Goal: Task Accomplishment & Management: Complete application form

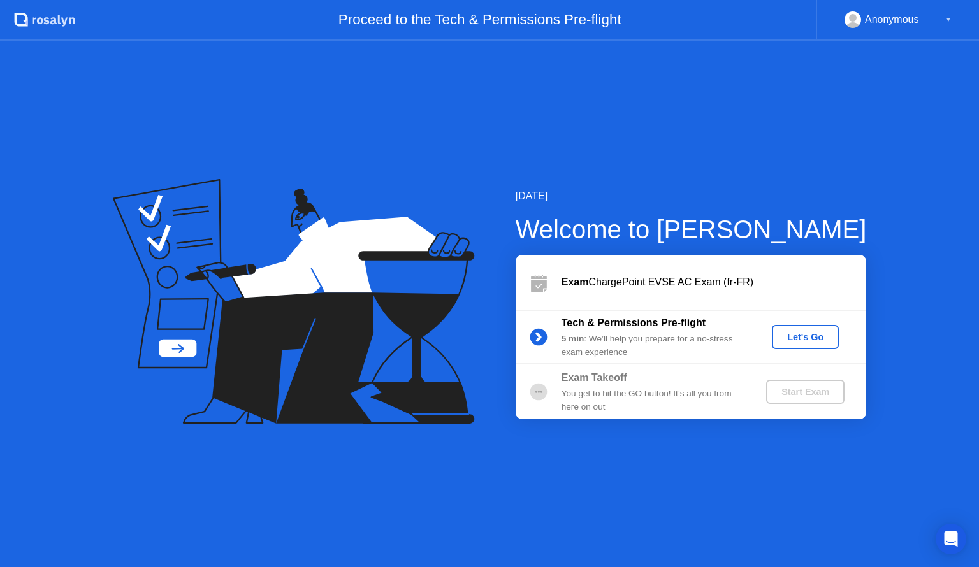
click at [912, 20] on div "Anonymous" at bounding box center [892, 19] width 54 height 17
click at [951, 17] on div "Anonymous ▼" at bounding box center [897, 20] width 163 height 41
click at [270, 135] on div "[DATE] Welcome to [PERSON_NAME] Exam ChargePoint EVSE AC Exam (fr-FR) Tech & Pe…" at bounding box center [489, 304] width 979 height 526
click at [804, 335] on div "Let's Go" at bounding box center [805, 337] width 57 height 10
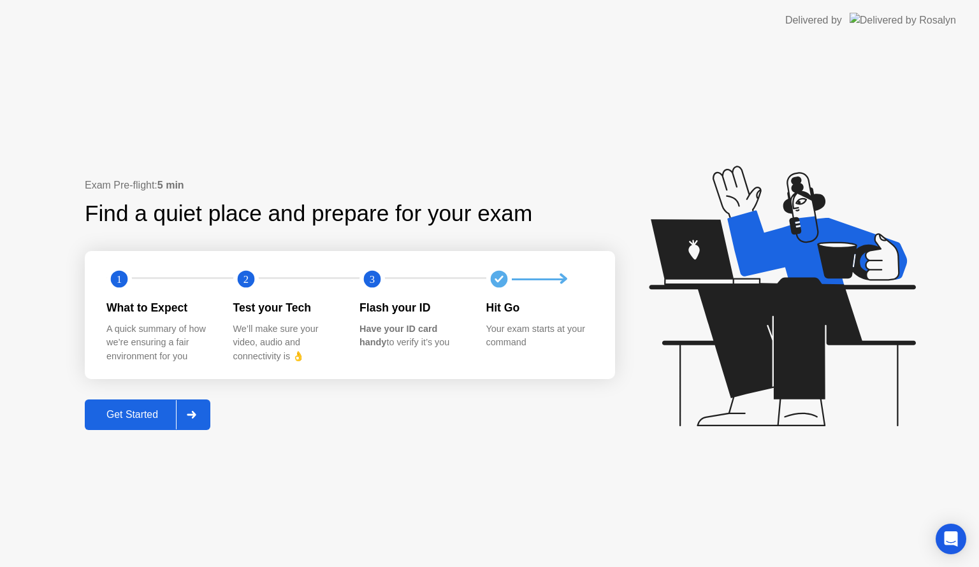
click at [151, 321] on div "What to Expect A quick summary of how we’re ensuring a fair environment for you" at bounding box center [169, 332] width 127 height 64
click at [950, 547] on div "Open Intercom Messenger" at bounding box center [951, 540] width 34 height 34
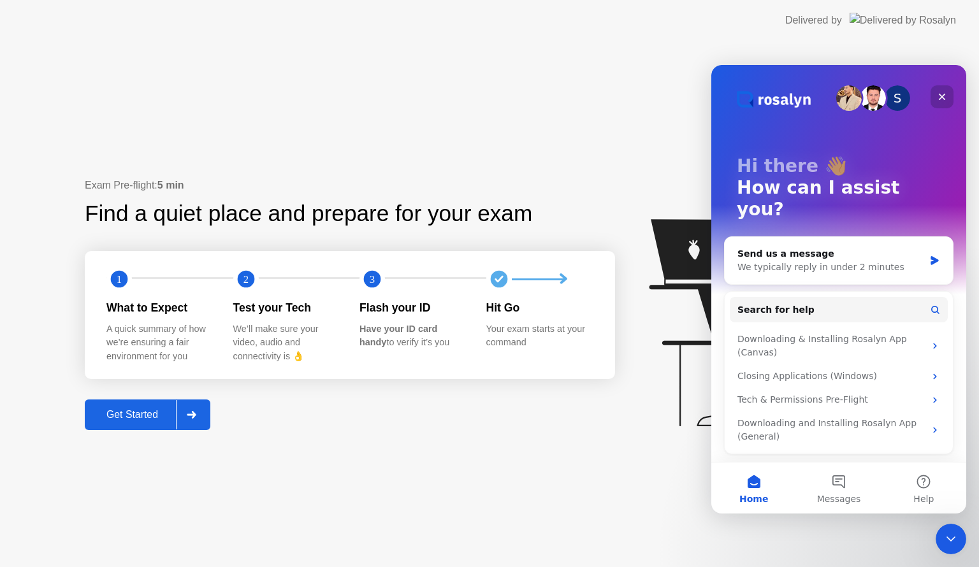
click at [943, 101] on icon "Close" at bounding box center [942, 97] width 10 height 10
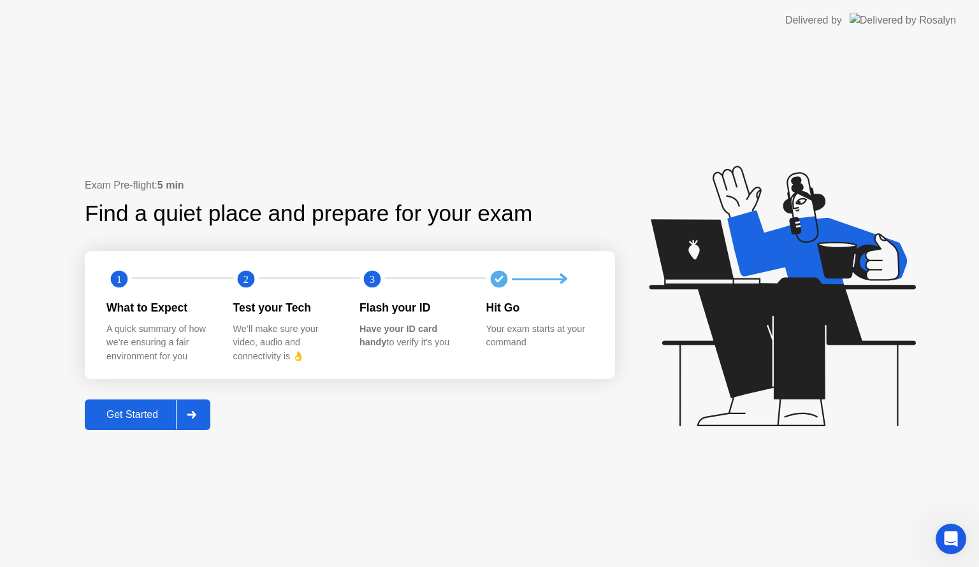
drag, startPoint x: 919, startPoint y: 22, endPoint x: 911, endPoint y: 33, distance: 13.6
click at [919, 21] on img at bounding box center [903, 20] width 106 height 15
click at [842, 23] on div "Delivered by" at bounding box center [813, 20] width 57 height 15
click at [967, 24] on header "Delivered by" at bounding box center [489, 20] width 979 height 41
click at [772, 301] on icon at bounding box center [782, 296] width 266 height 261
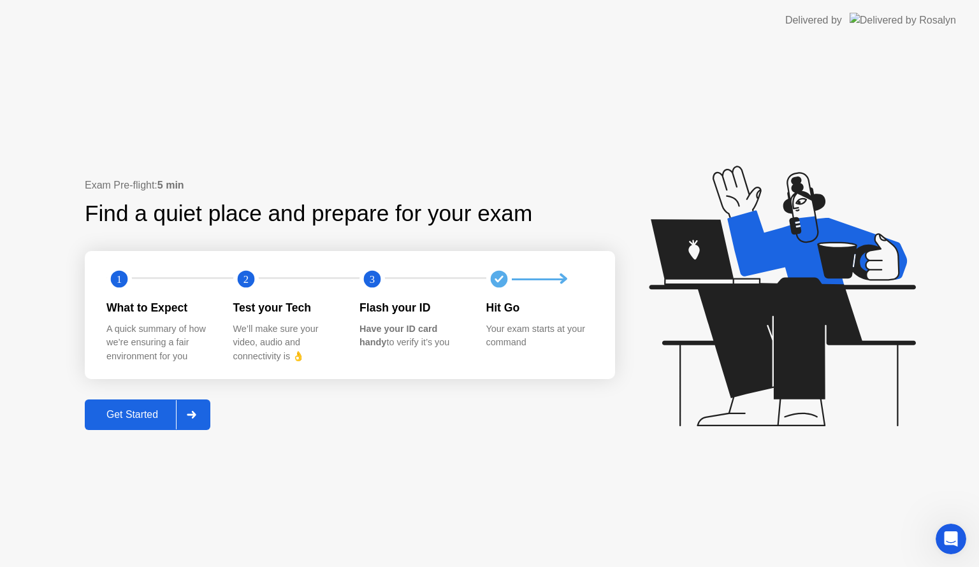
click at [145, 189] on div "Exam Pre-flight: 5 min" at bounding box center [350, 185] width 530 height 15
click at [150, 417] on div "Get Started" at bounding box center [132, 414] width 87 height 11
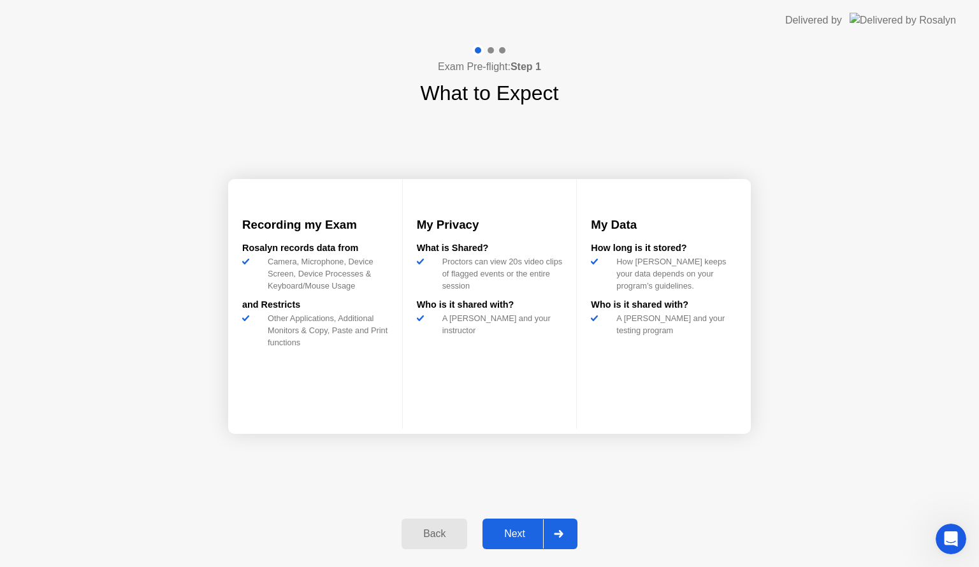
click at [491, 50] on div at bounding box center [491, 50] width 6 height 6
click at [586, 270] on div "My Data How long is it stored? How [PERSON_NAME] keeps your data depends on you…" at bounding box center [664, 304] width 174 height 250
drag, startPoint x: 842, startPoint y: 24, endPoint x: 576, endPoint y: 43, distance: 266.4
click at [780, 29] on header "Delivered by" at bounding box center [489, 20] width 979 height 41
click at [370, 36] on header "Delivered by" at bounding box center [489, 20] width 979 height 41
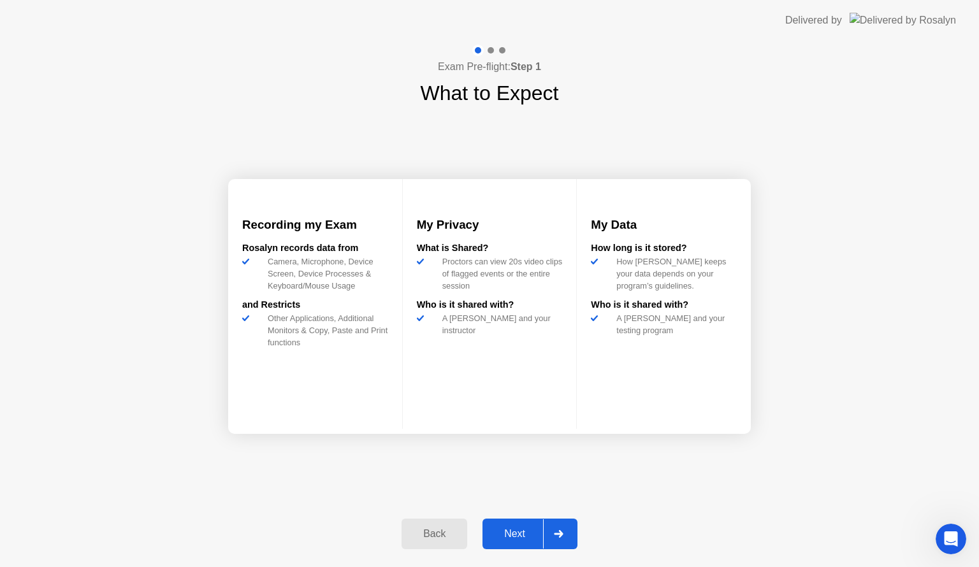
click at [563, 531] on icon at bounding box center [559, 534] width 10 height 8
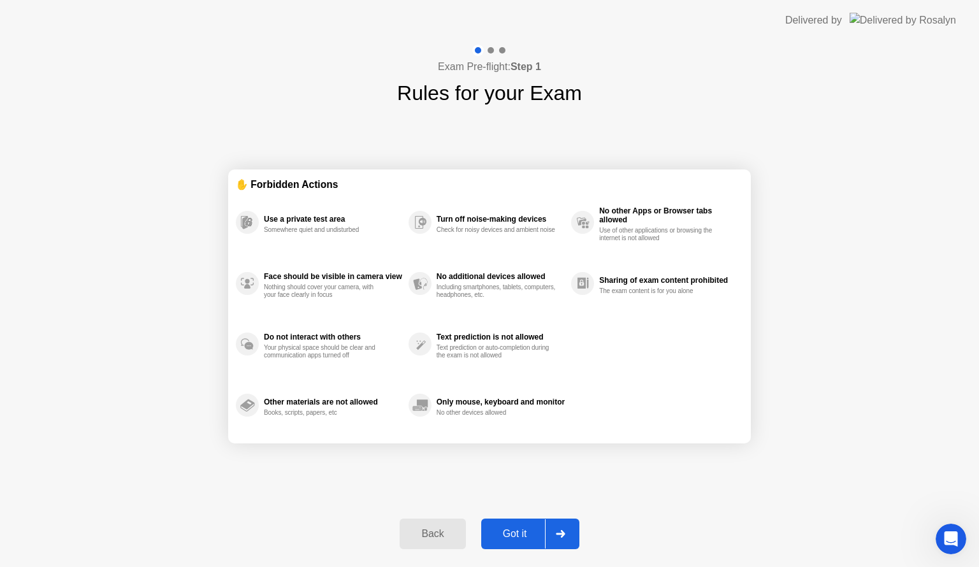
click at [438, 533] on div "Back" at bounding box center [432, 533] width 58 height 11
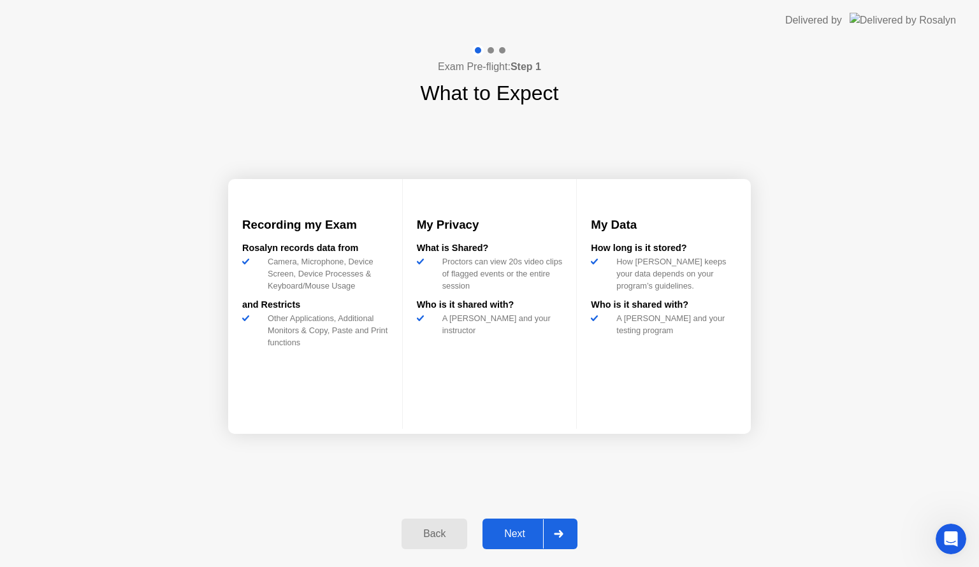
click at [742, 412] on div "My Data How long is it stored? How [PERSON_NAME] keeps your data depends on you…" at bounding box center [664, 304] width 174 height 250
click at [517, 528] on div "Next" at bounding box center [514, 533] width 57 height 11
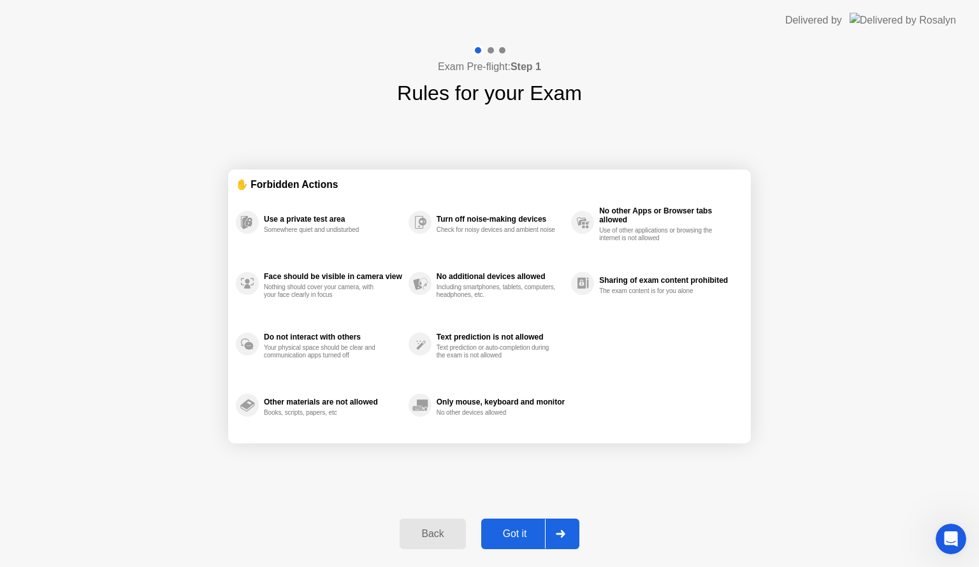
click at [437, 535] on div "Back" at bounding box center [432, 533] width 58 height 11
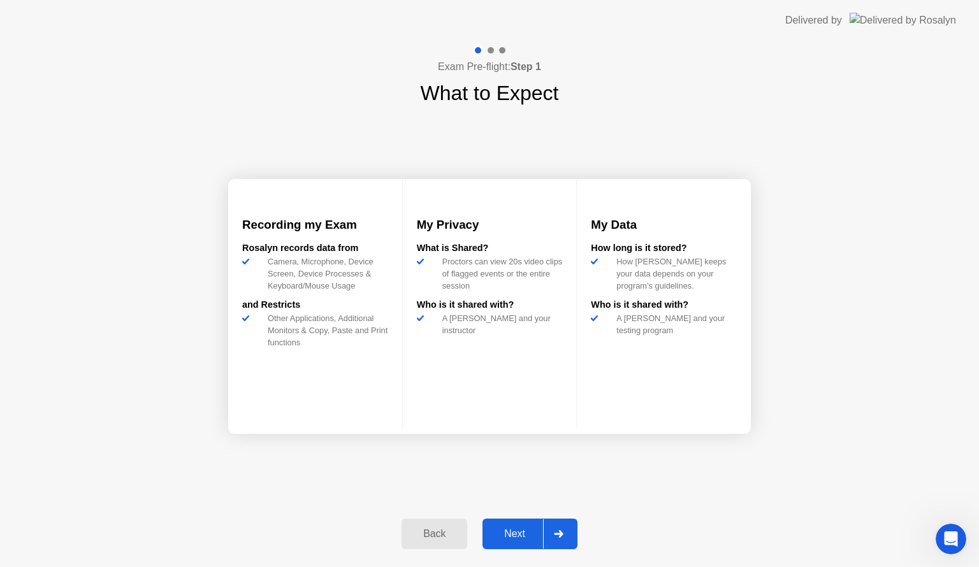
click at [565, 532] on div at bounding box center [558, 533] width 31 height 29
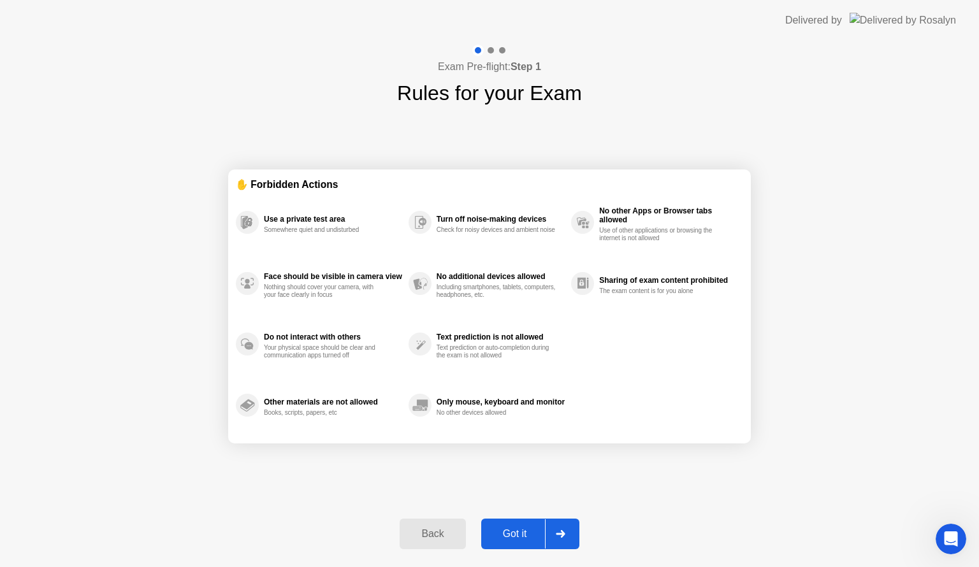
click at [446, 530] on div "Back" at bounding box center [432, 533] width 58 height 11
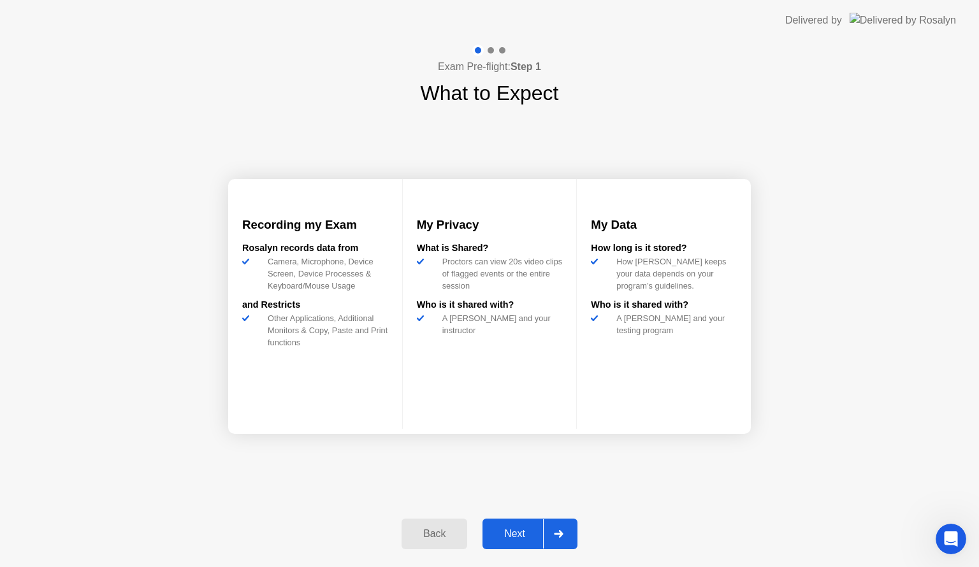
click at [488, 51] on div at bounding box center [491, 50] width 6 height 6
click at [494, 48] on div at bounding box center [489, 50] width 37 height 11
click at [498, 48] on div at bounding box center [489, 50] width 37 height 11
click at [507, 49] on div at bounding box center [489, 50] width 37 height 11
click at [564, 526] on div at bounding box center [558, 533] width 31 height 29
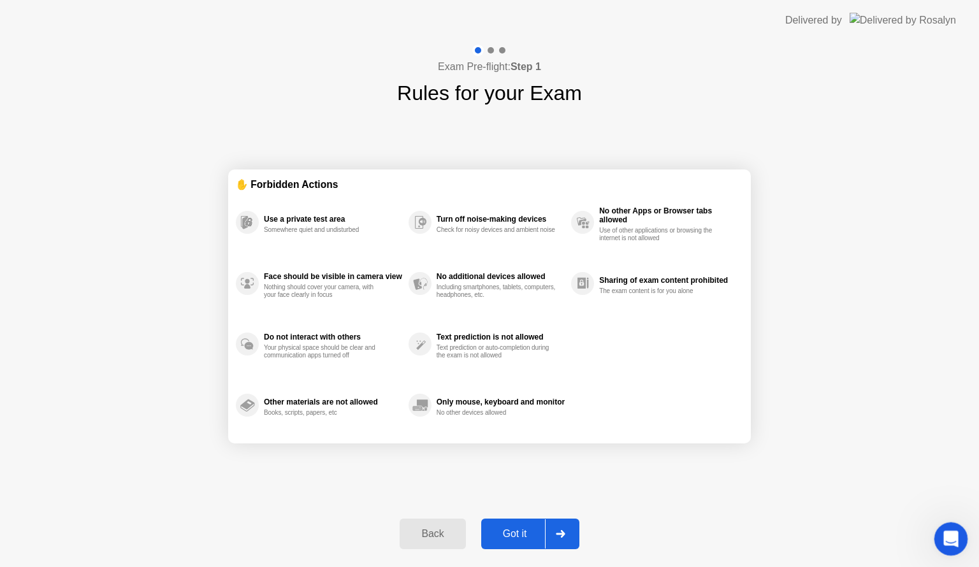
drag, startPoint x: 960, startPoint y: 546, endPoint x: 1897, endPoint y: 1069, distance: 1073.3
click at [964, 547] on div "Open Intercom Messenger" at bounding box center [949, 537] width 31 height 31
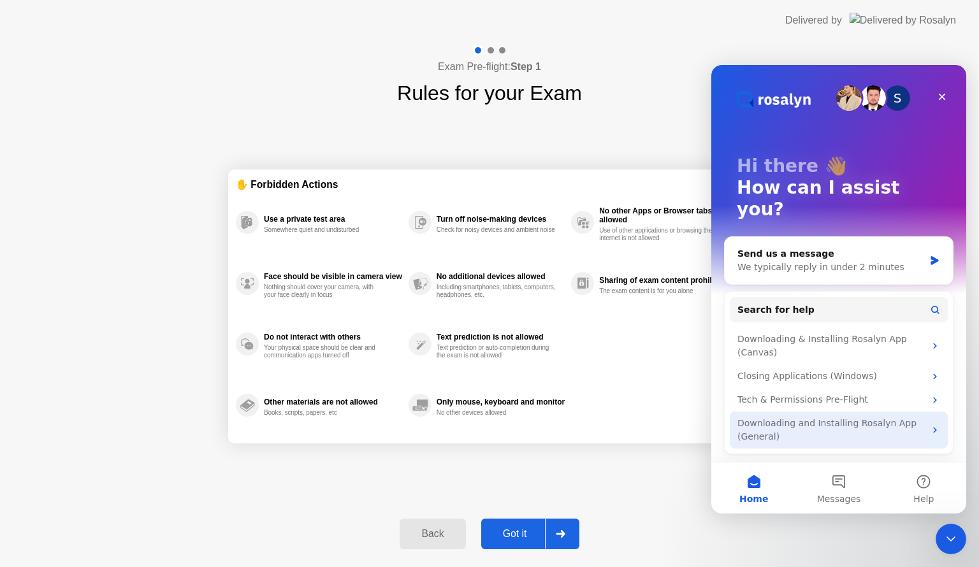
click at [938, 425] on icon "Intercom messenger" at bounding box center [935, 430] width 10 height 10
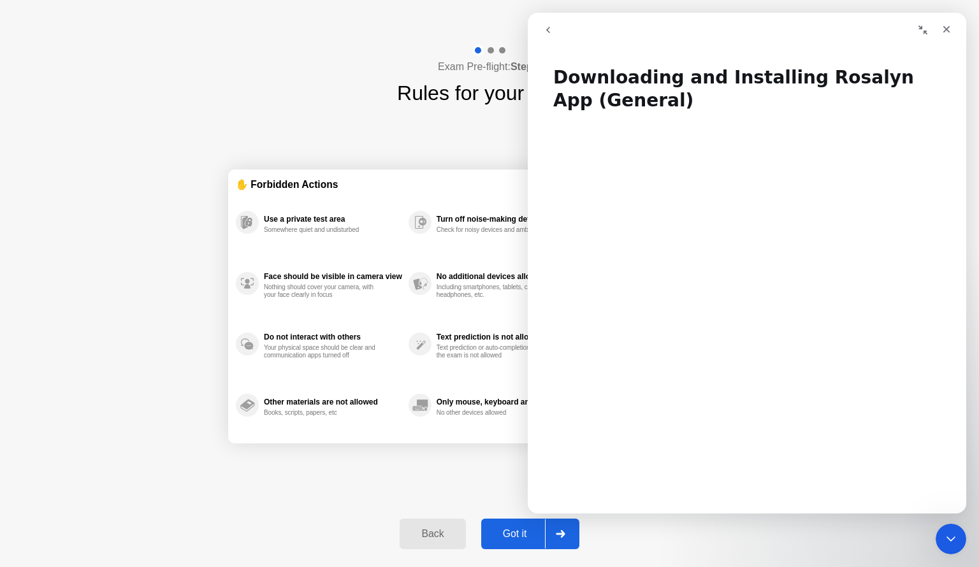
click at [549, 31] on icon "go back" at bounding box center [548, 30] width 10 height 10
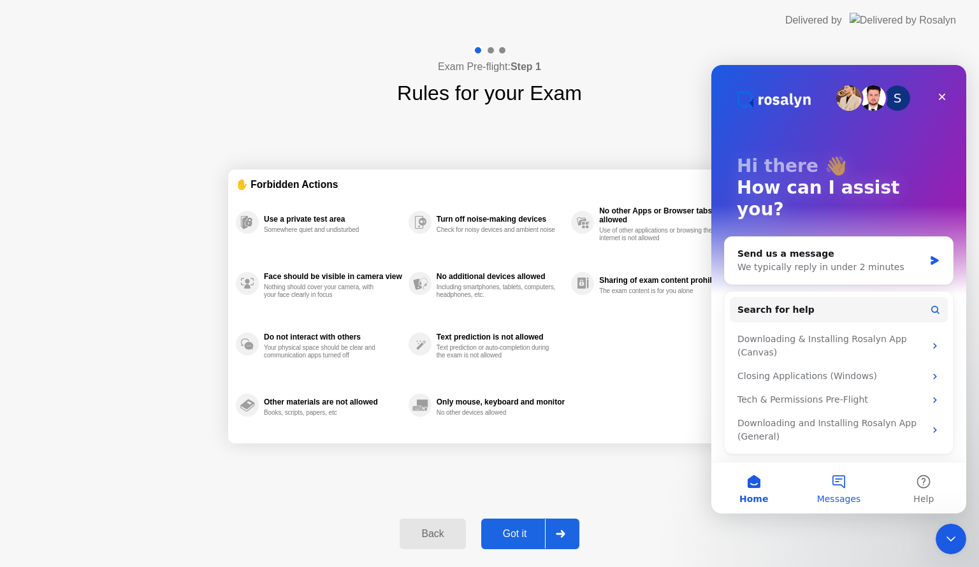
click at [842, 480] on button "Messages" at bounding box center [838, 488] width 85 height 51
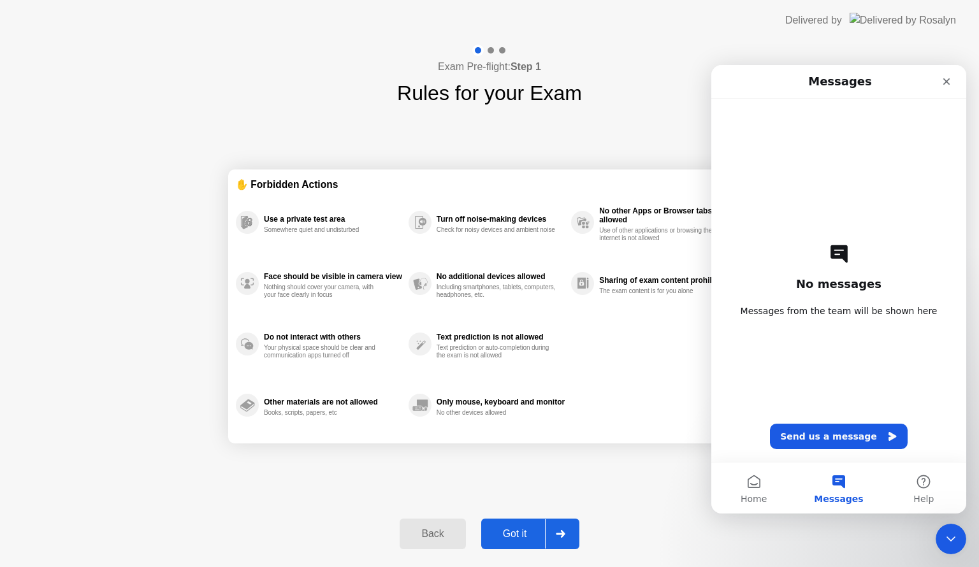
click at [840, 328] on div "No messages Messages from the team will be shown here Send us a message" at bounding box center [839, 280] width 210 height 363
click at [820, 269] on div "No messages Messages from the team will be shown here Send us a message" at bounding box center [839, 280] width 210 height 363
click at [748, 486] on button "Home" at bounding box center [753, 488] width 85 height 51
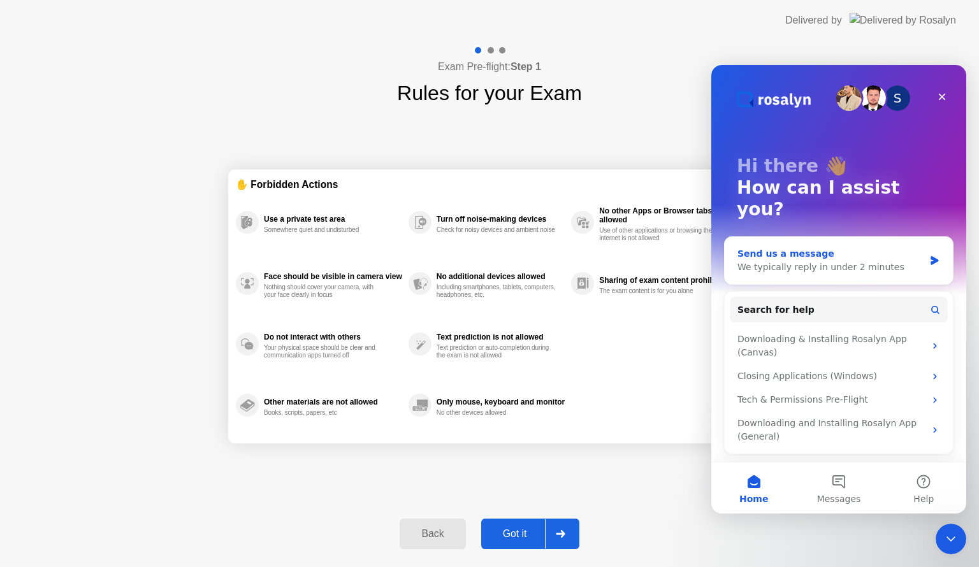
click at [800, 247] on div "Send us a message" at bounding box center [830, 253] width 187 height 13
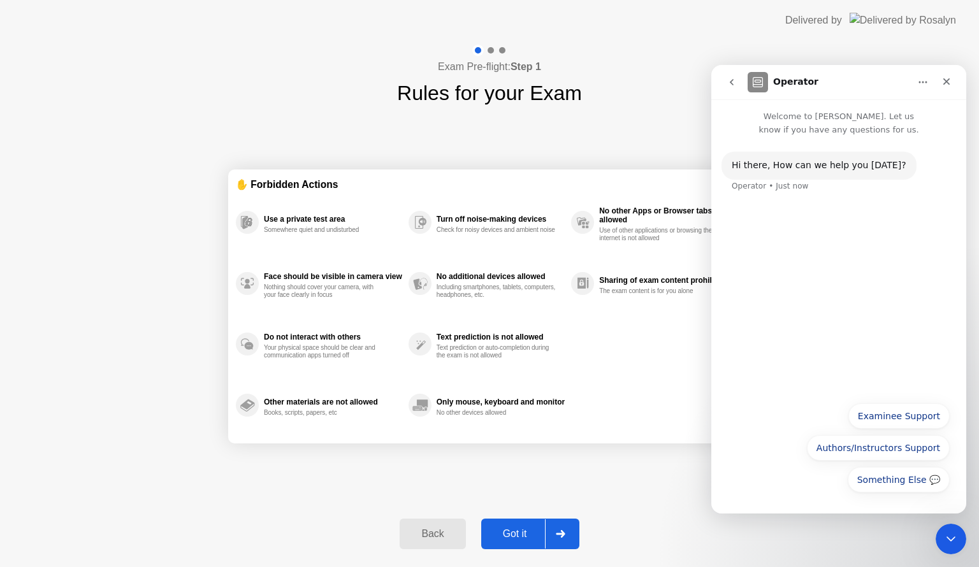
click at [848, 256] on div "Hi ​there, How can we help you [DATE]? Operator • Just now" at bounding box center [838, 265] width 255 height 259
click at [792, 192] on div "Hi ​there, How can we help you [DATE]? Operator • Just now" at bounding box center [838, 180] width 235 height 56
click at [793, 161] on div "Hi ​there, How can we help you [DATE]?" at bounding box center [819, 165] width 175 height 13
click at [902, 168] on div "Hi ​there, How can we help you [DATE]? Operator • Just now" at bounding box center [838, 180] width 235 height 56
click at [874, 161] on div "Hi ​there, How can we help you [DATE]?" at bounding box center [819, 165] width 175 height 13
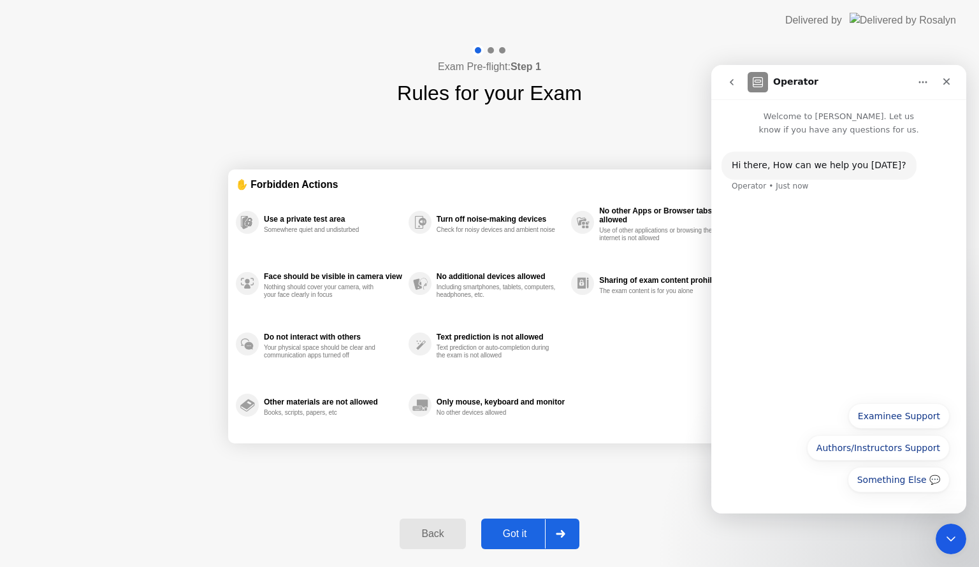
click at [792, 173] on div "Hi ​there, How can we help you [DATE]? Operator • Just now" at bounding box center [818, 166] width 195 height 28
click at [725, 83] on button "go back" at bounding box center [731, 82] width 24 height 24
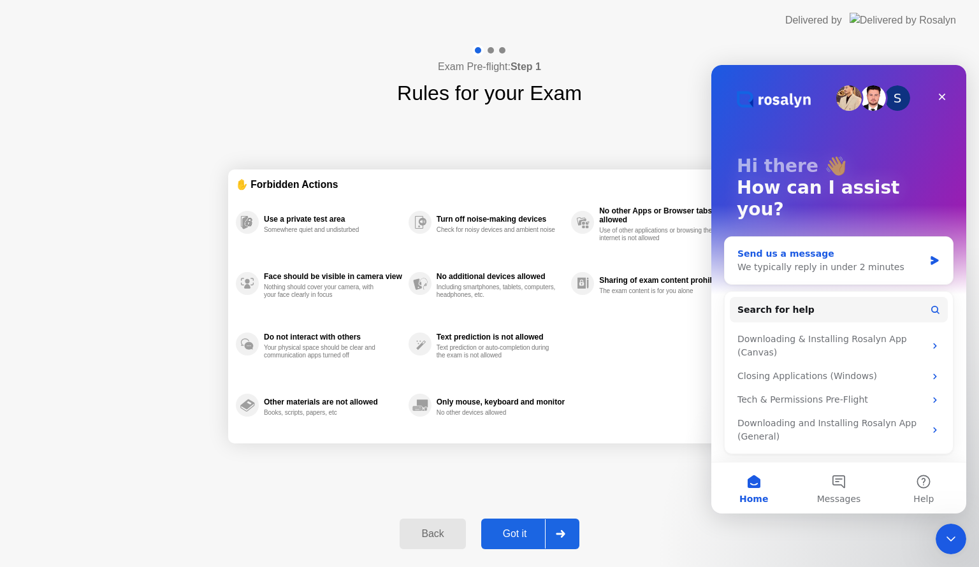
click at [821, 247] on div "Send us a message" at bounding box center [830, 253] width 187 height 13
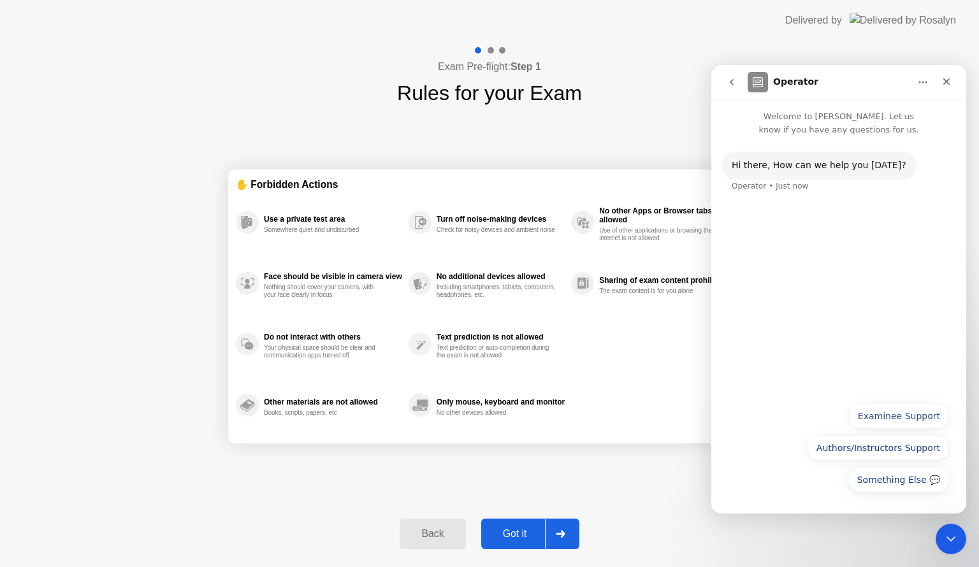
click at [742, 152] on div "Hi ​there, How can we help you [DATE]? Operator • Just now" at bounding box center [838, 171] width 255 height 71
click at [751, 212] on div "Hi ​there, How can we help you [DATE]? Operator • Just now" at bounding box center [838, 265] width 255 height 259
click at [888, 413] on button "Examinee Support" at bounding box center [898, 415] width 101 height 25
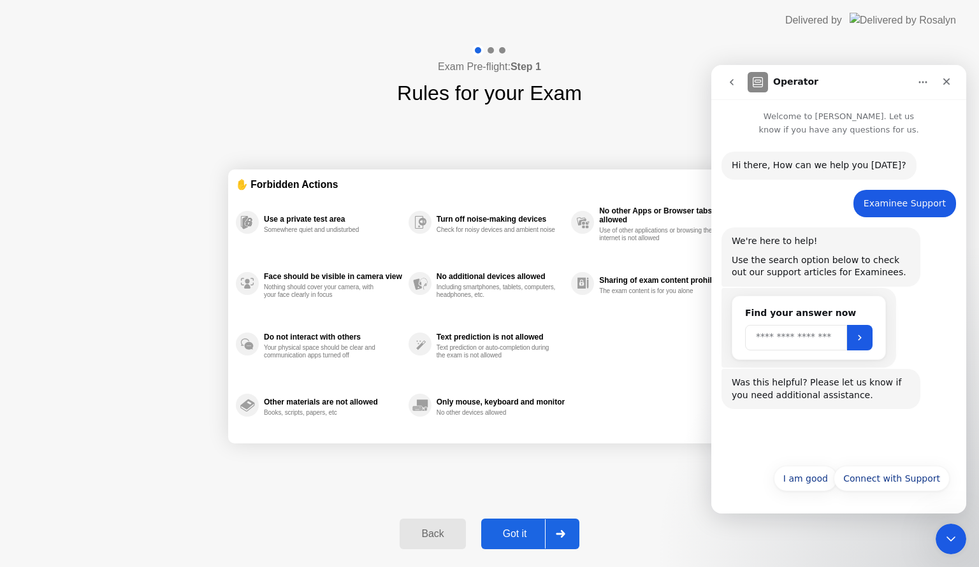
click at [826, 338] on input "Search" at bounding box center [796, 337] width 102 height 25
type input "********"
click at [872, 343] on button "Submit" at bounding box center [859, 337] width 25 height 25
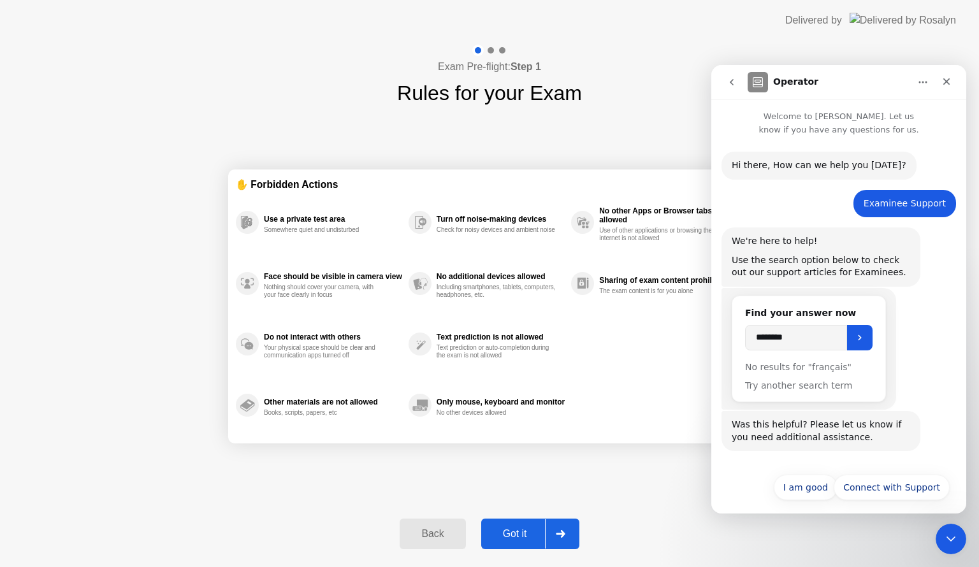
scroll to position [8, 0]
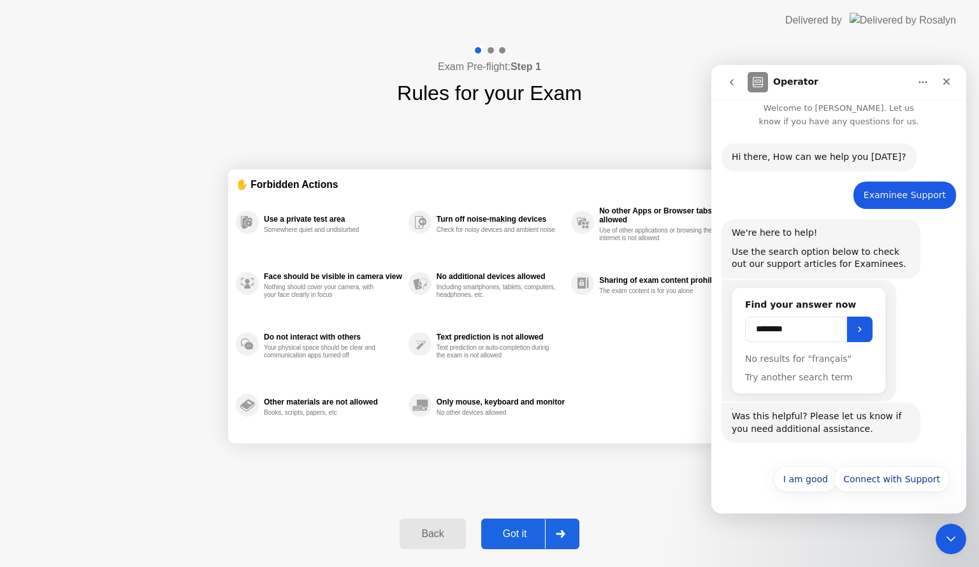
drag, startPoint x: 797, startPoint y: 328, endPoint x: 1421, endPoint y: 418, distance: 630.3
click at [711, 349] on html "Operator Welcome to [PERSON_NAME]. Let us know if you have any questions for us…" at bounding box center [838, 289] width 255 height 449
type input "******"
click at [865, 329] on icon "Submit" at bounding box center [860, 329] width 10 height 10
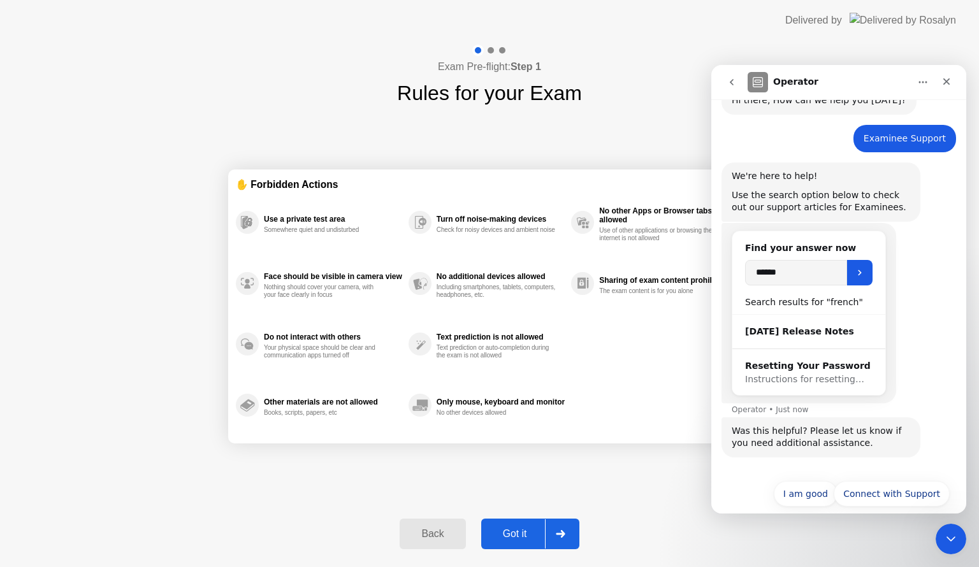
scroll to position [80, 0]
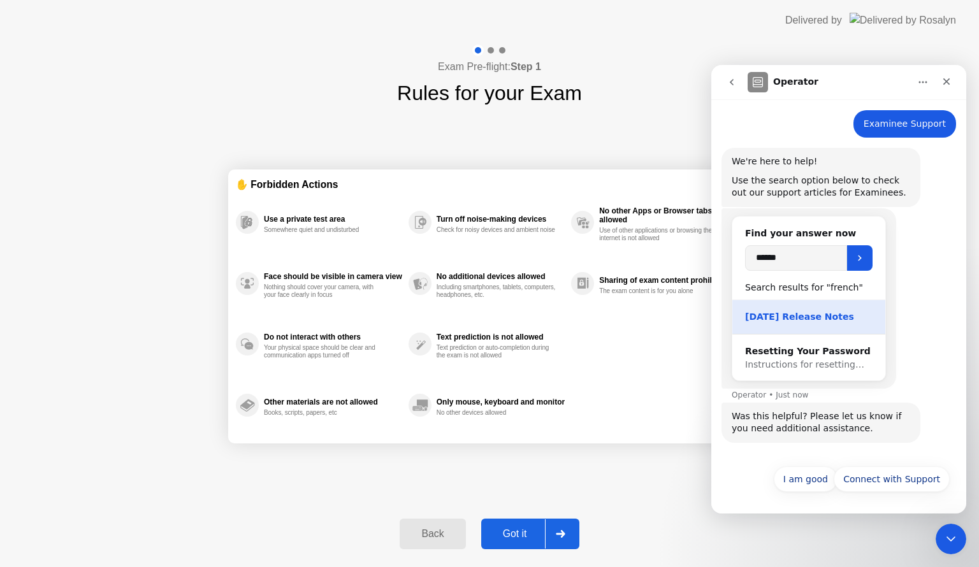
click at [824, 319] on div "[DATE] Release Notes" at bounding box center [808, 316] width 127 height 13
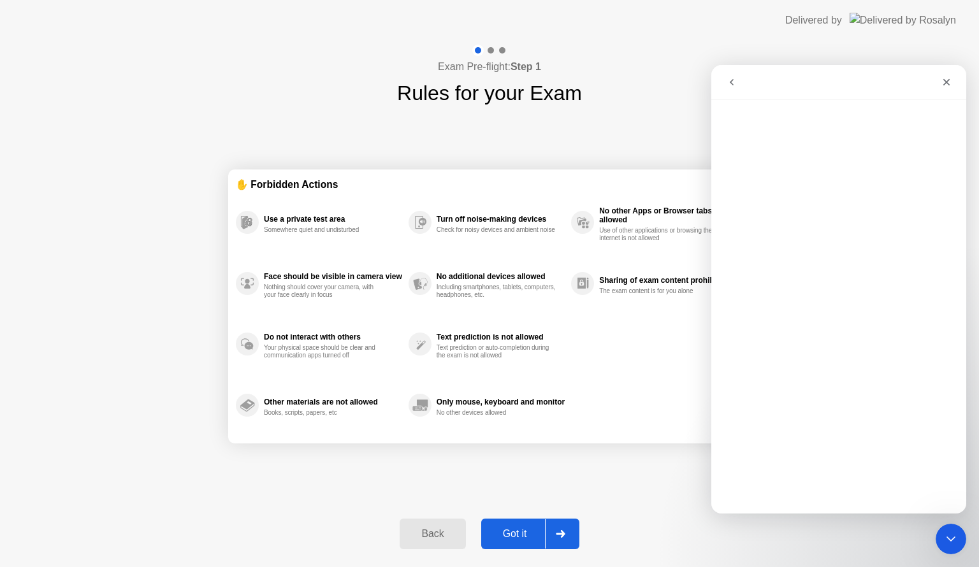
scroll to position [0, 0]
click at [687, 442] on section "✋ Forbidden Actions Use a private test area Somewhere quiet and undisturbed Fac…" at bounding box center [489, 307] width 523 height 274
click at [673, 477] on div "✋ Forbidden Actions Use a private test area Somewhere quiet and undisturbed Fac…" at bounding box center [489, 306] width 523 height 396
click at [686, 423] on div "Use a private test area Somewhere quiet and undisturbed Face should be visible …" at bounding box center [489, 314] width 507 height 244
drag, startPoint x: 946, startPoint y: 87, endPoint x: 1607, endPoint y: 201, distance: 669.9
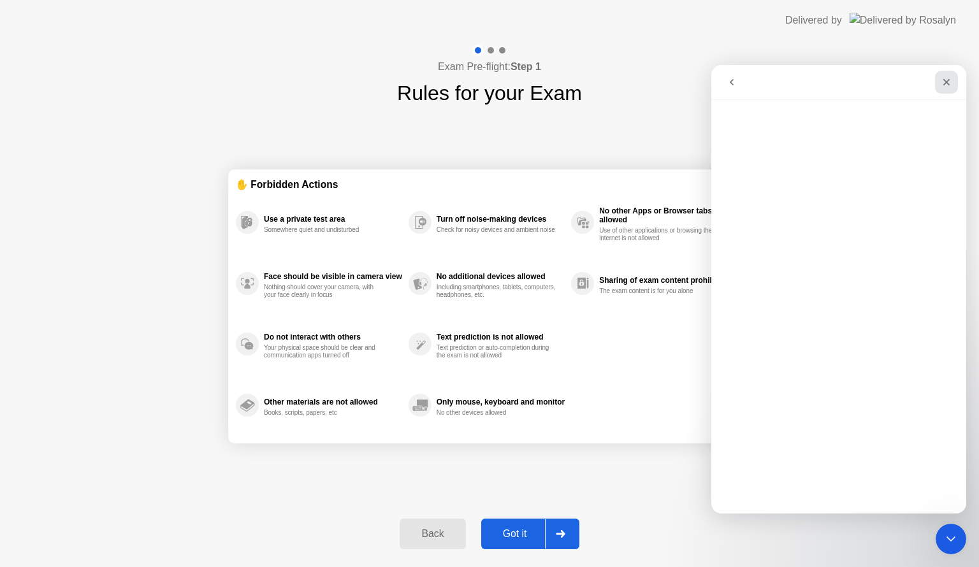
click at [946, 87] on div "Close" at bounding box center [946, 82] width 23 height 23
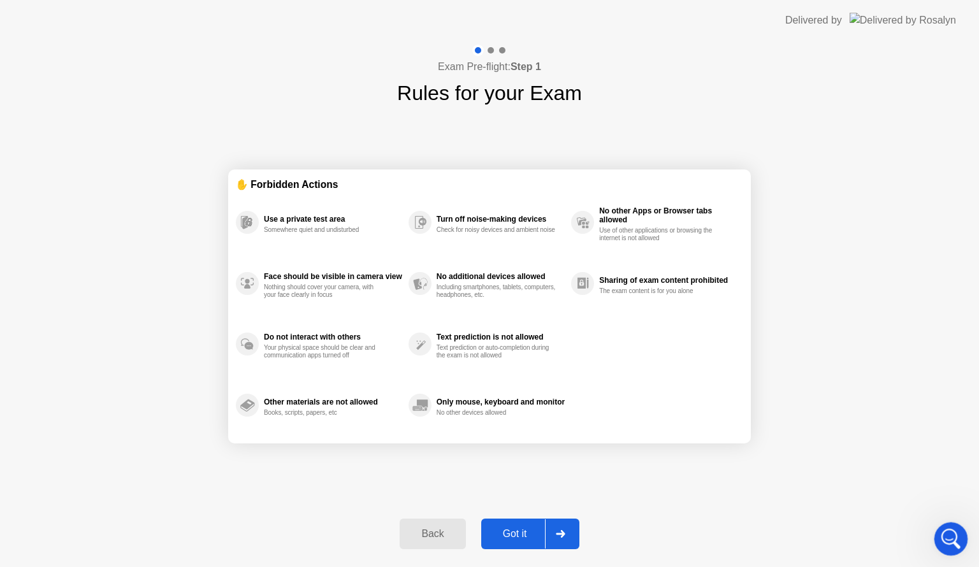
click at [939, 537] on div "Open Intercom Messenger" at bounding box center [949, 537] width 42 height 42
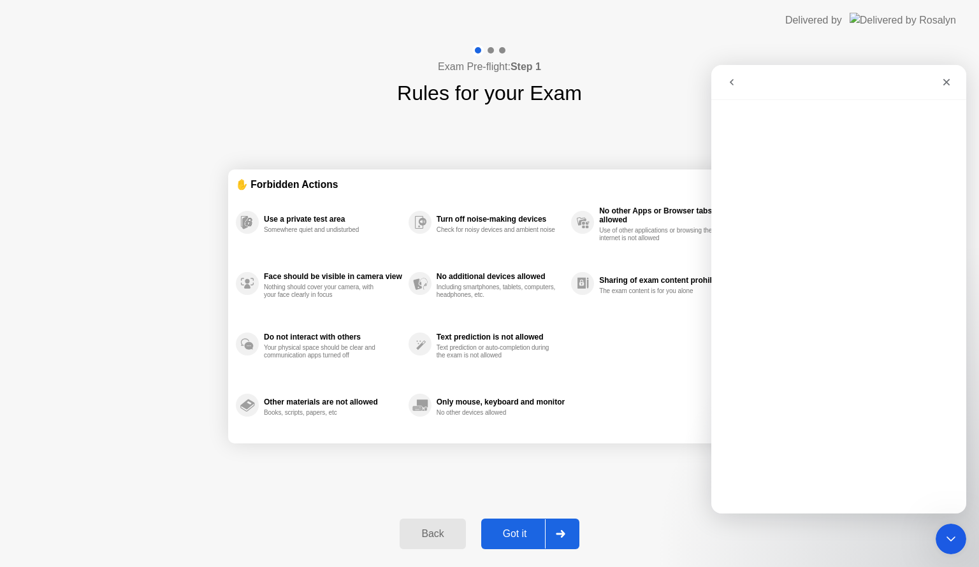
click at [731, 80] on icon "go back" at bounding box center [732, 82] width 4 height 6
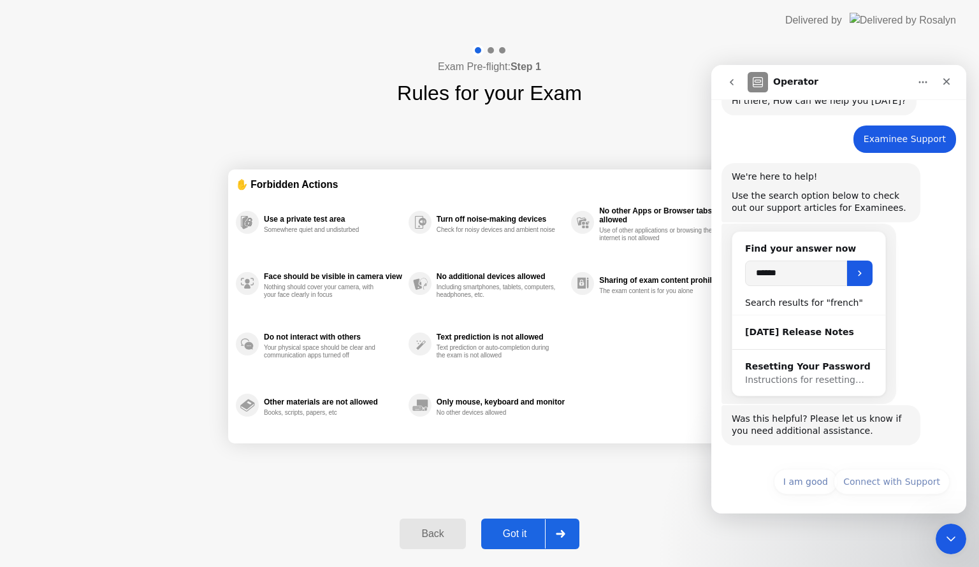
scroll to position [67, 0]
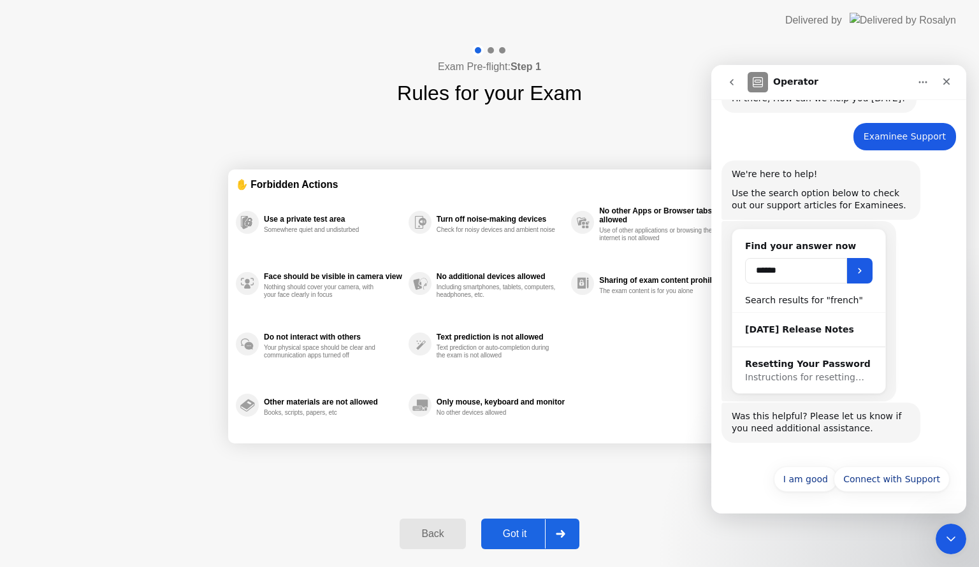
drag, startPoint x: 801, startPoint y: 270, endPoint x: 727, endPoint y: 273, distance: 74.6
click at [729, 274] on div "Find your answer now ****** Search results for "french" [DATE] Release Notes Re…" at bounding box center [808, 311] width 175 height 180
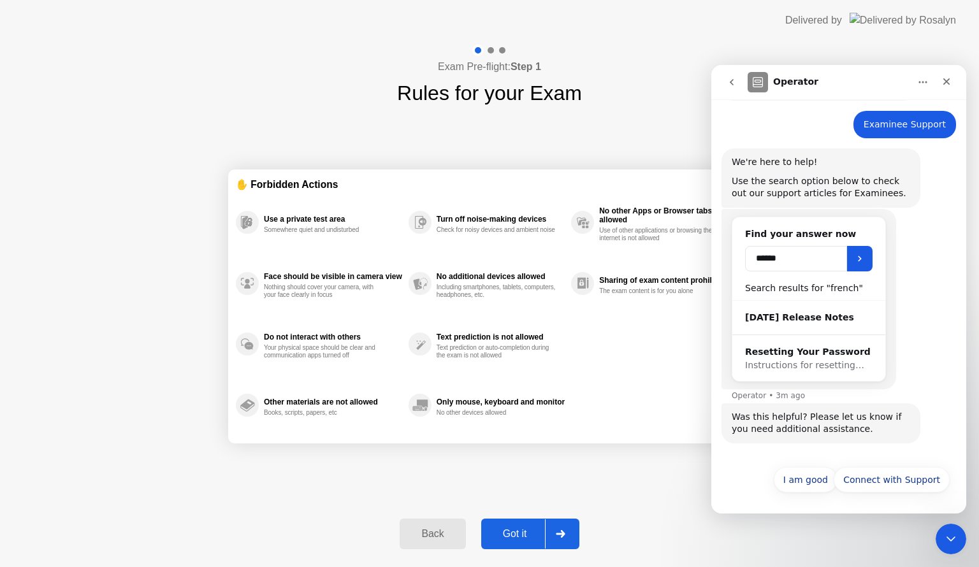
scroll to position [80, 0]
type input "*****"
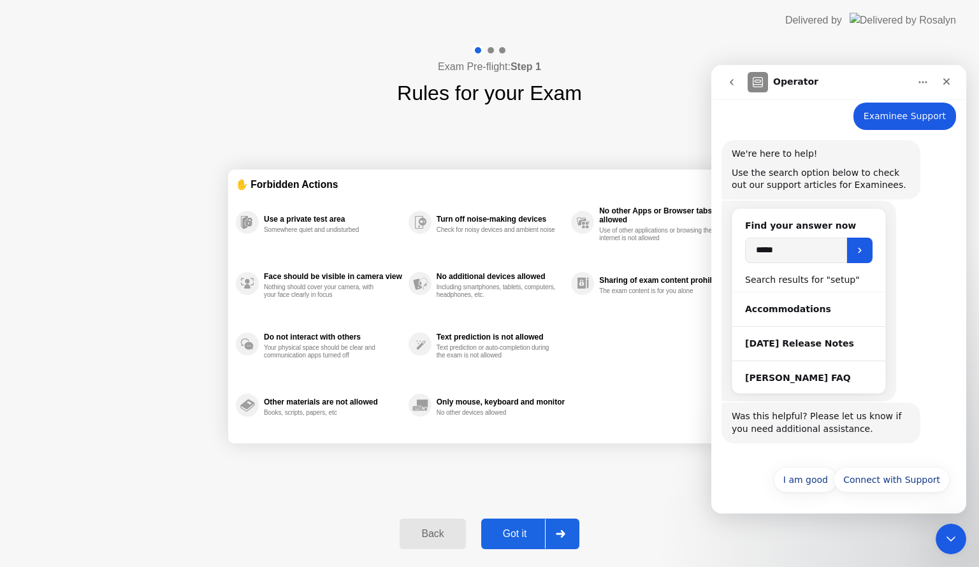
scroll to position [88, 0]
click at [757, 251] on input "*****" at bounding box center [796, 249] width 102 height 25
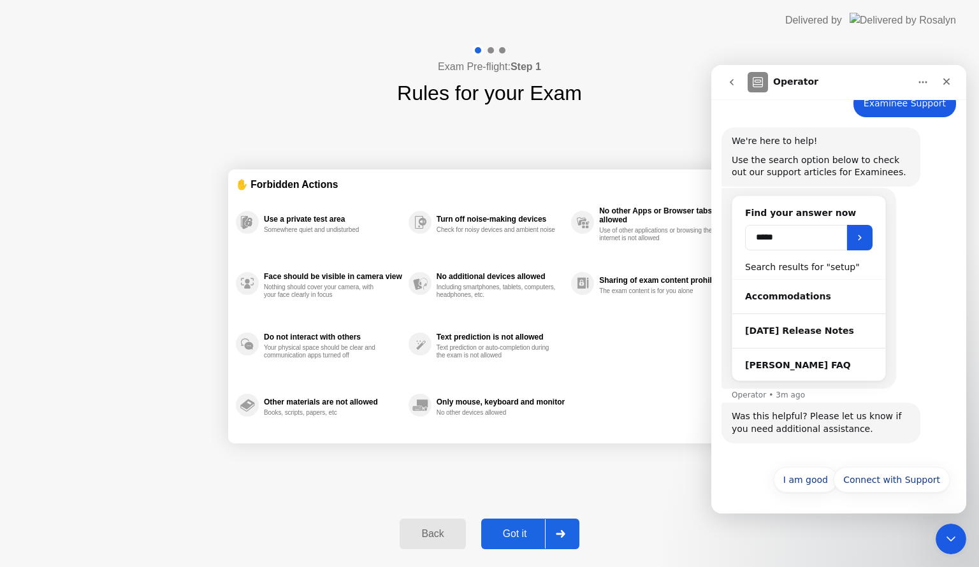
scroll to position [101, 0]
type input "**********"
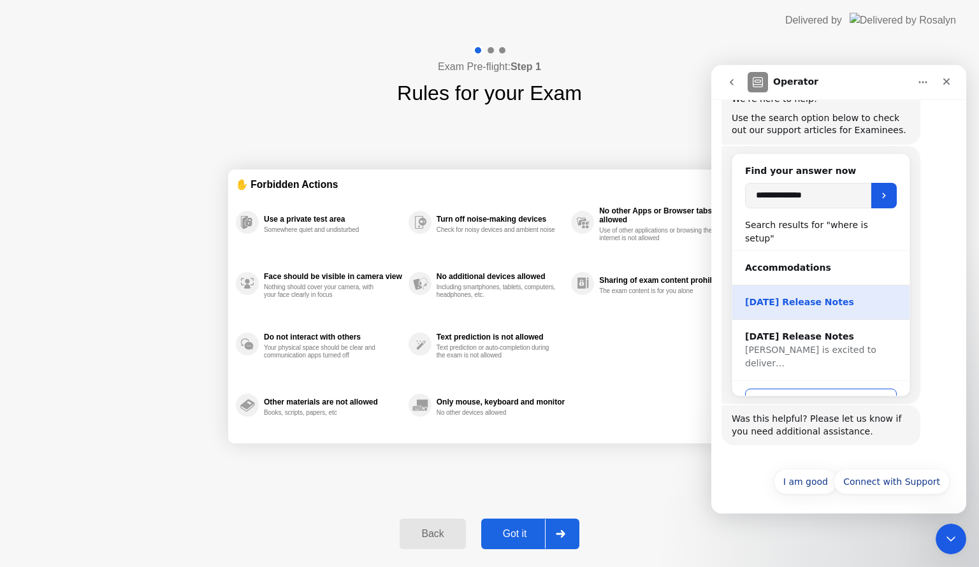
scroll to position [145, 0]
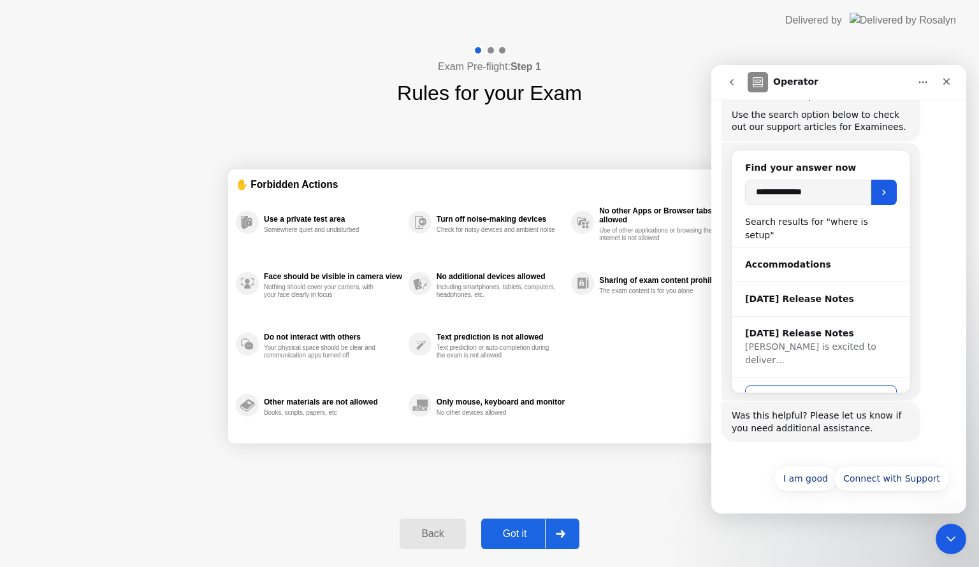
click at [803, 258] on div "Accommodations" at bounding box center [821, 264] width 152 height 13
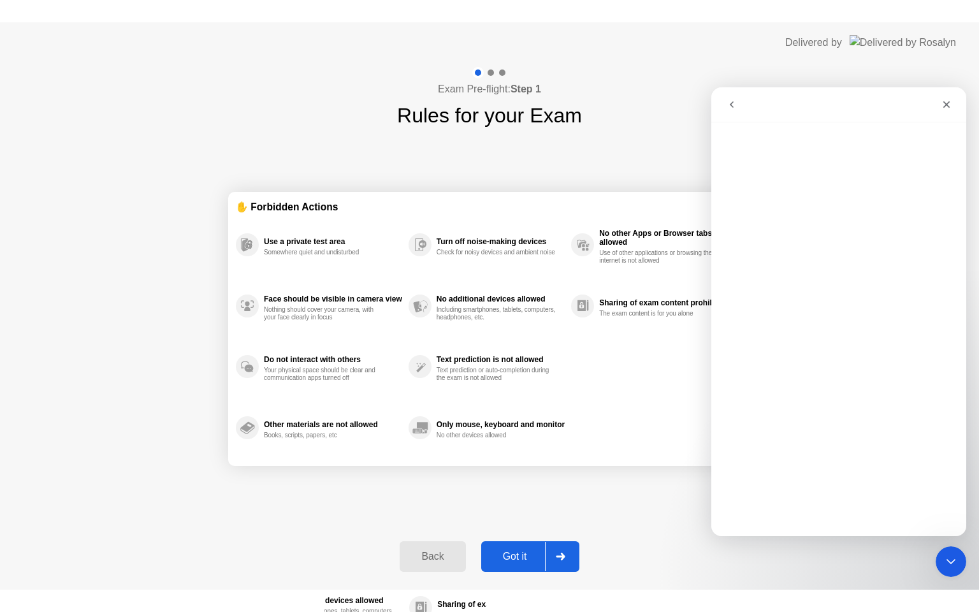
scroll to position [0, 0]
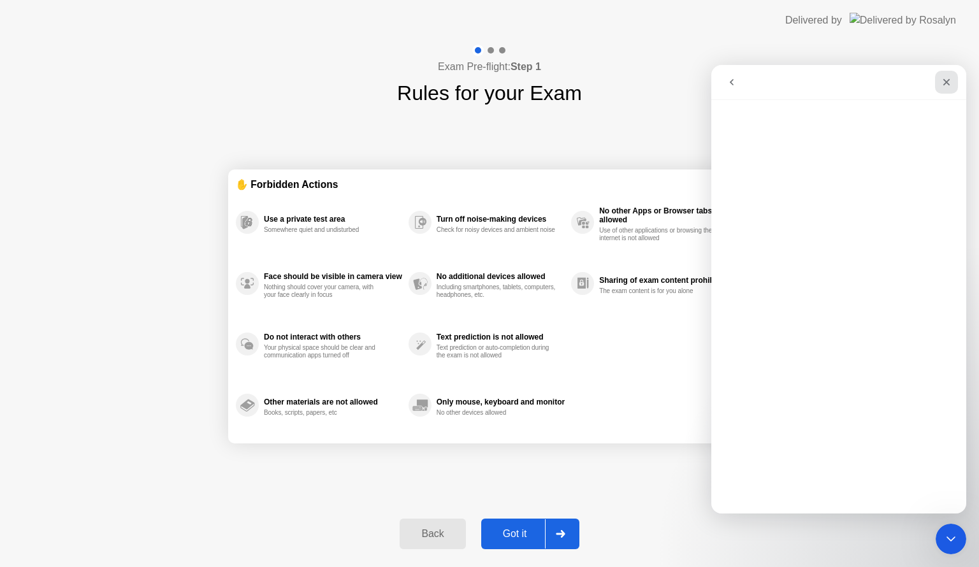
click at [946, 81] on icon "Close" at bounding box center [946, 82] width 10 height 10
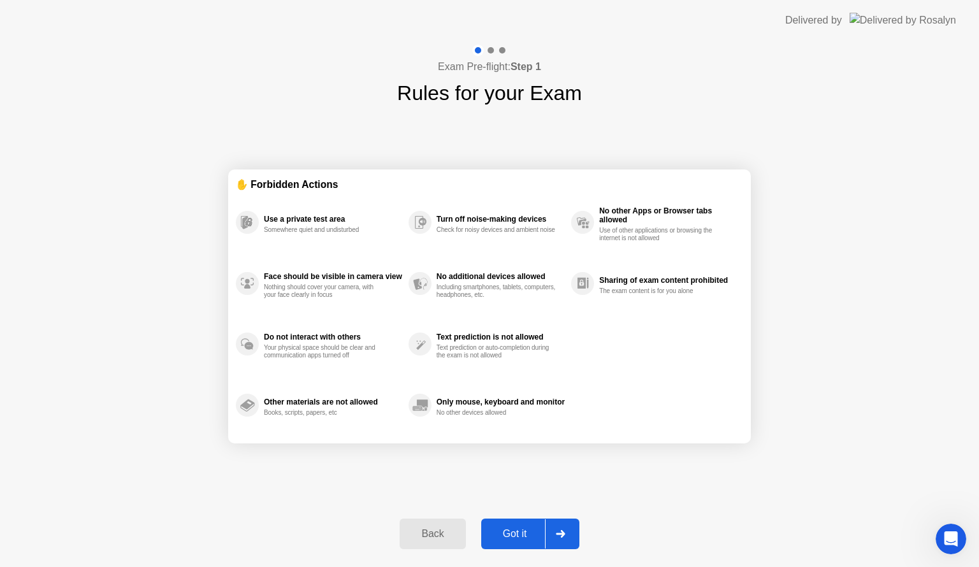
click at [440, 537] on div "Back" at bounding box center [432, 533] width 58 height 11
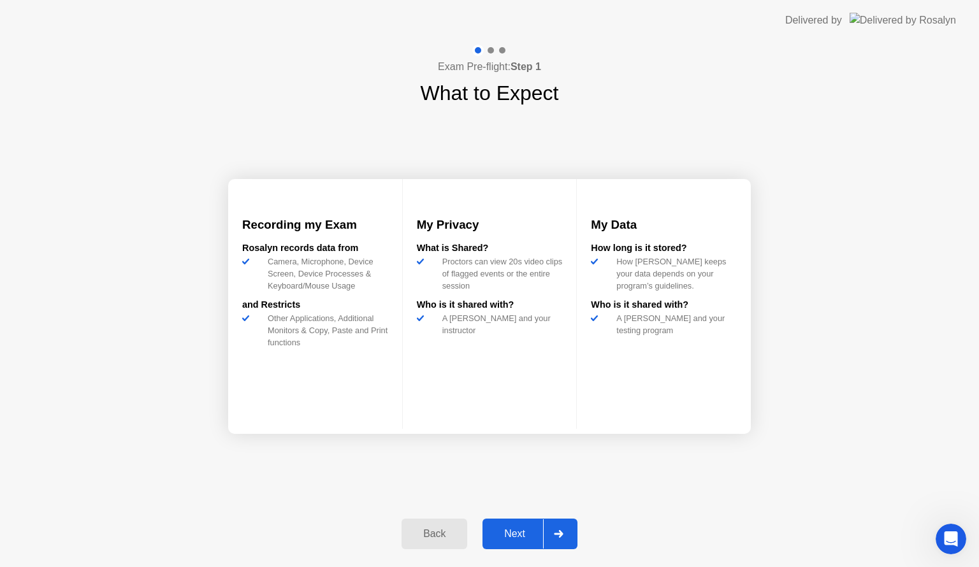
click at [441, 537] on div "Back" at bounding box center [434, 533] width 58 height 11
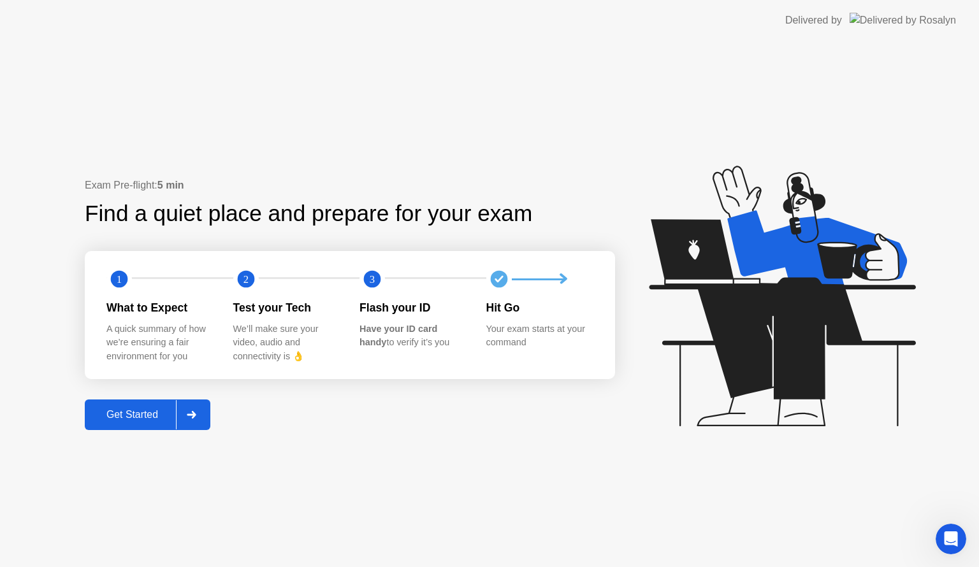
click at [159, 418] on div "Get Started" at bounding box center [132, 414] width 87 height 11
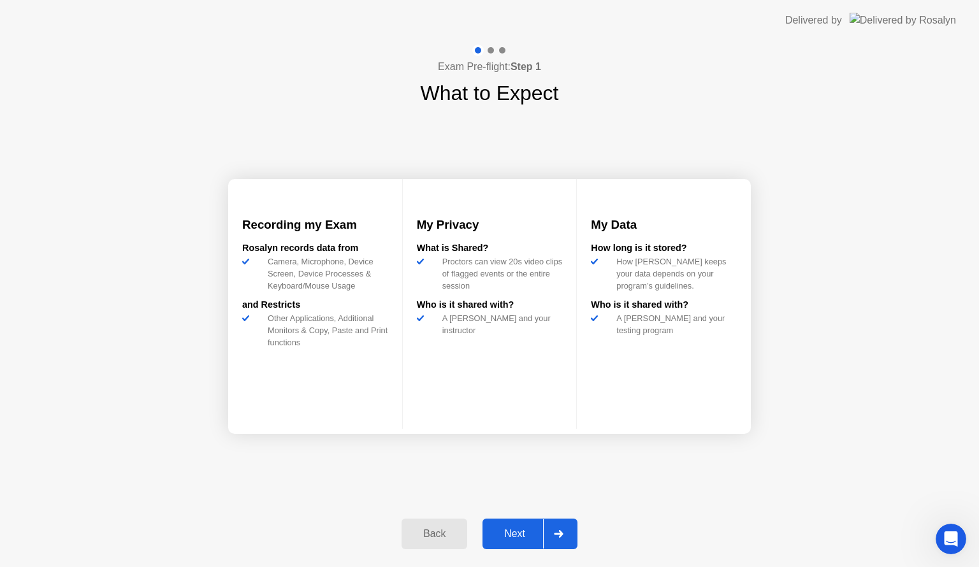
click at [507, 533] on div "Next" at bounding box center [514, 533] width 57 height 11
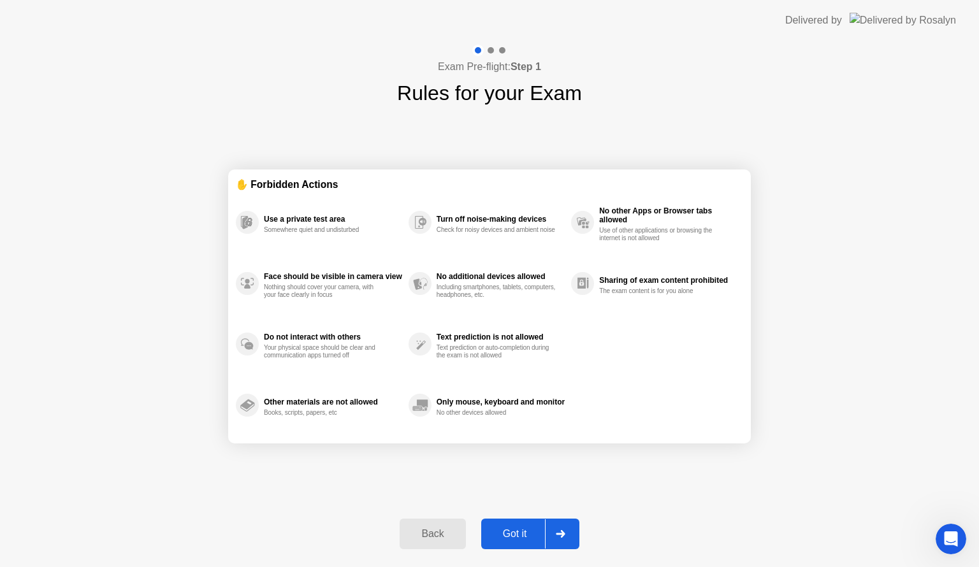
click at [564, 542] on div at bounding box center [560, 533] width 31 height 29
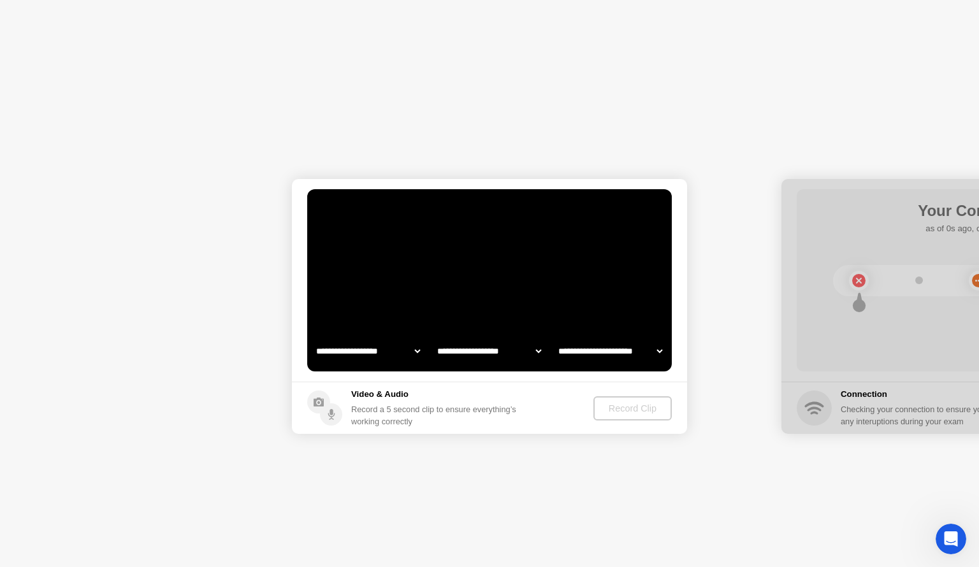
select select "**********"
select select "*******"
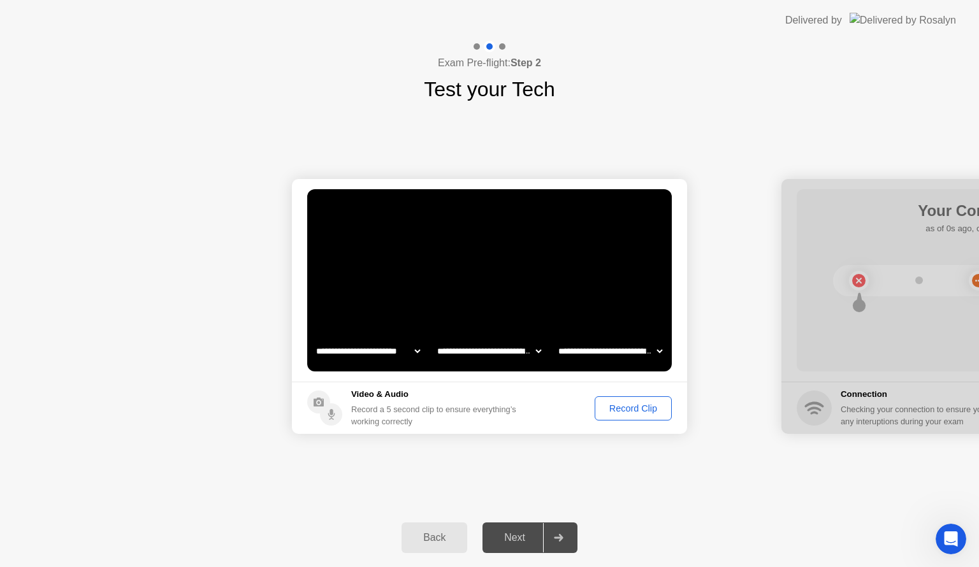
click at [501, 353] on select "**********" at bounding box center [489, 350] width 109 height 25
click at [660, 474] on div "**********" at bounding box center [489, 307] width 979 height 404
click at [377, 348] on select "**********" at bounding box center [368, 350] width 109 height 25
click at [517, 346] on select "**********" at bounding box center [489, 350] width 109 height 25
click at [599, 354] on select "**********" at bounding box center [610, 350] width 109 height 25
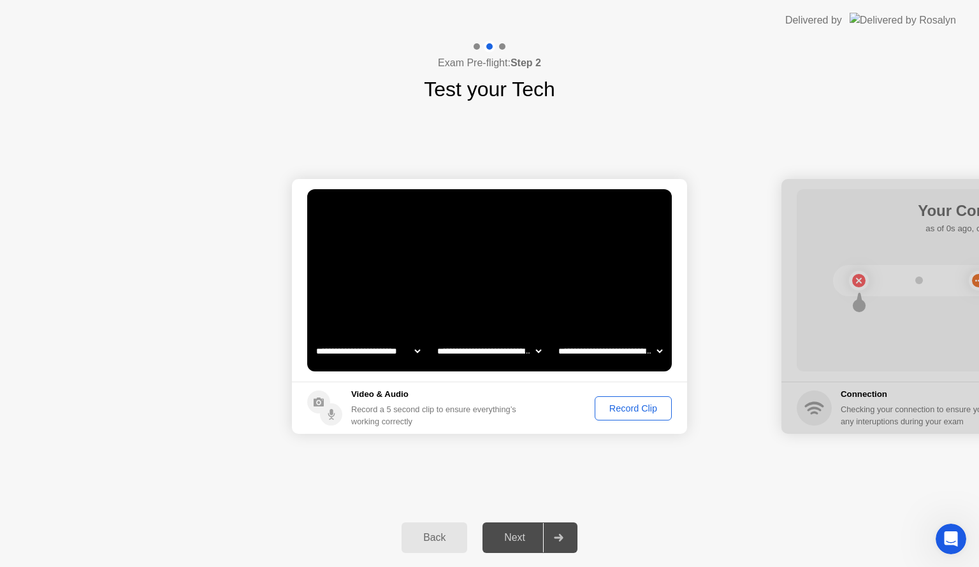
click at [660, 347] on select "**********" at bounding box center [610, 350] width 109 height 25
click at [447, 469] on div "**********" at bounding box center [489, 307] width 979 height 404
click at [483, 354] on select "**********" at bounding box center [489, 350] width 109 height 25
select select "**********"
click at [435, 338] on select "**********" at bounding box center [489, 350] width 109 height 25
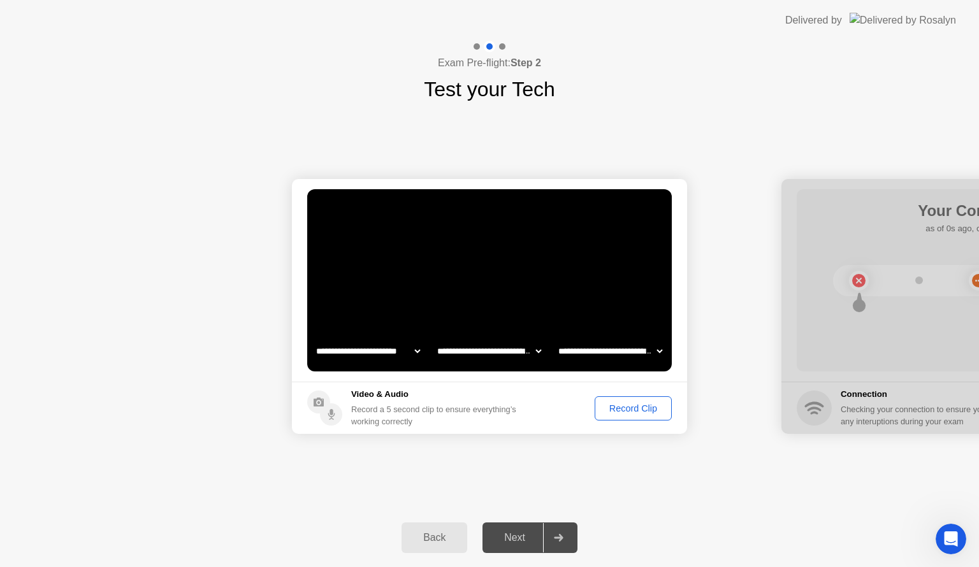
click at [543, 454] on div "**********" at bounding box center [489, 307] width 979 height 404
click at [598, 351] on select "**********" at bounding box center [610, 350] width 109 height 25
select select "**********"
click at [556, 338] on select "**********" at bounding box center [610, 350] width 109 height 25
click at [472, 56] on h4 "Exam Pre-flight: Step 2" at bounding box center [489, 62] width 103 height 15
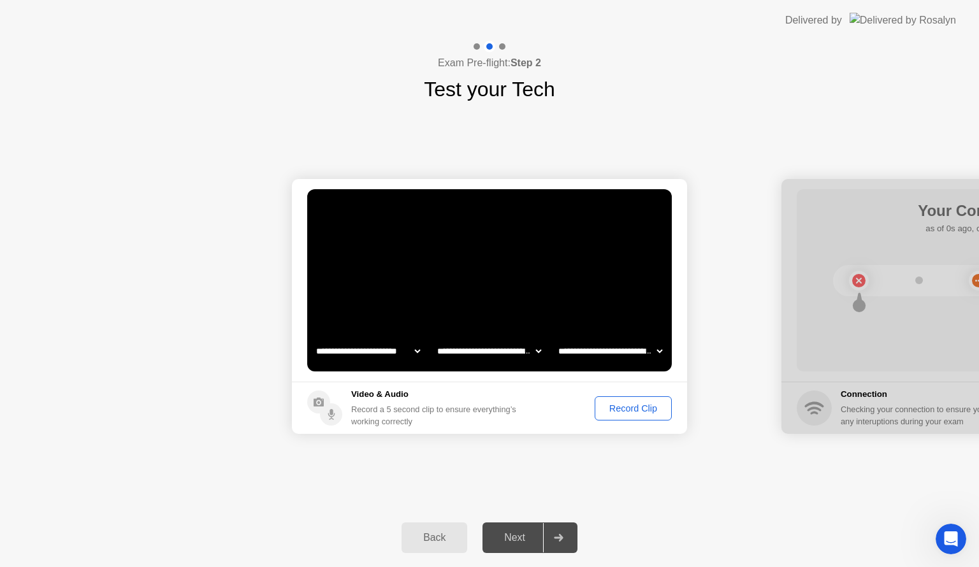
click at [910, 370] on div at bounding box center [978, 306] width 395 height 255
click at [568, 540] on div at bounding box center [558, 537] width 31 height 29
drag, startPoint x: 803, startPoint y: 418, endPoint x: 816, endPoint y: 414, distance: 13.3
click at [803, 418] on div at bounding box center [978, 306] width 395 height 255
drag, startPoint x: 506, startPoint y: 537, endPoint x: 557, endPoint y: 535, distance: 51.0
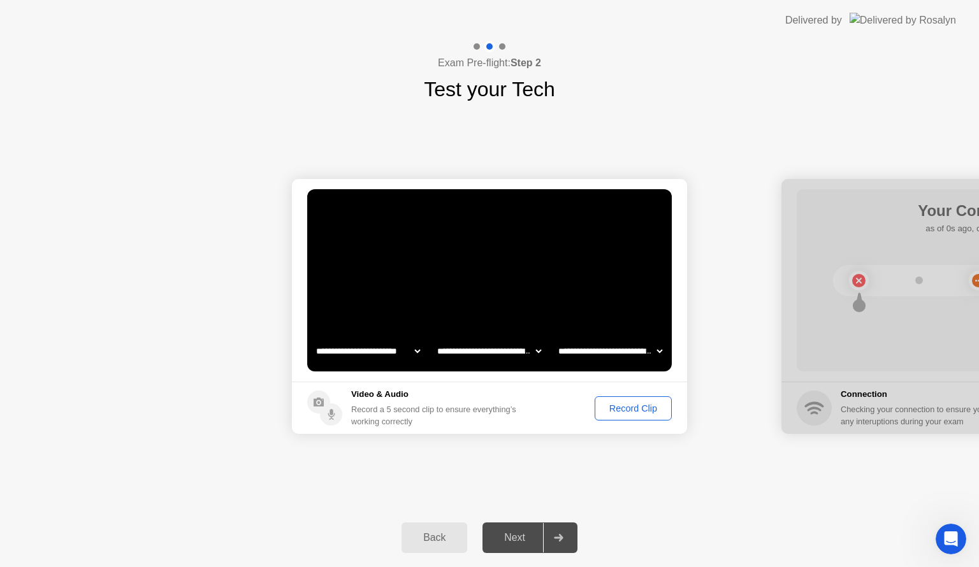
click at [507, 537] on div "Next" at bounding box center [514, 537] width 57 height 11
drag, startPoint x: 811, startPoint y: 351, endPoint x: 834, endPoint y: 353, distance: 23.1
click at [813, 350] on div at bounding box center [978, 306] width 395 height 255
click at [861, 280] on div at bounding box center [978, 306] width 395 height 255
click at [637, 407] on div "Record Clip" at bounding box center [633, 408] width 68 height 10
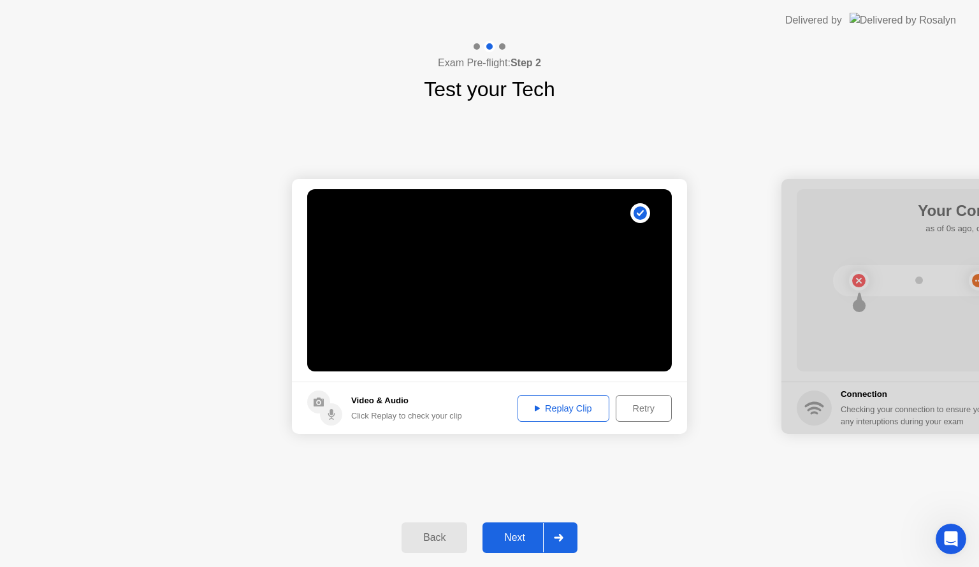
click at [574, 412] on div "Replay Clip" at bounding box center [563, 408] width 83 height 10
click at [525, 534] on div "Next" at bounding box center [514, 537] width 57 height 11
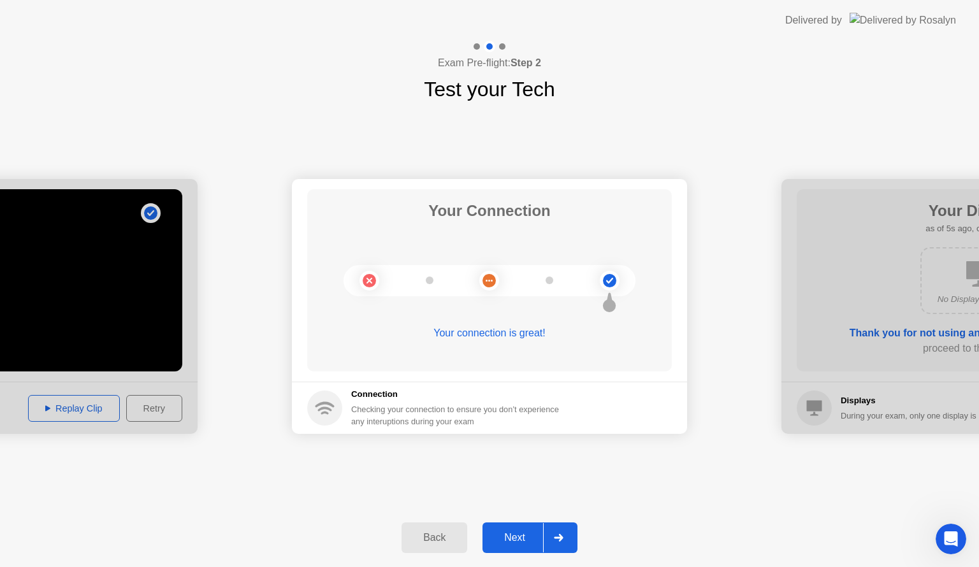
click at [524, 539] on div "Next" at bounding box center [514, 537] width 57 height 11
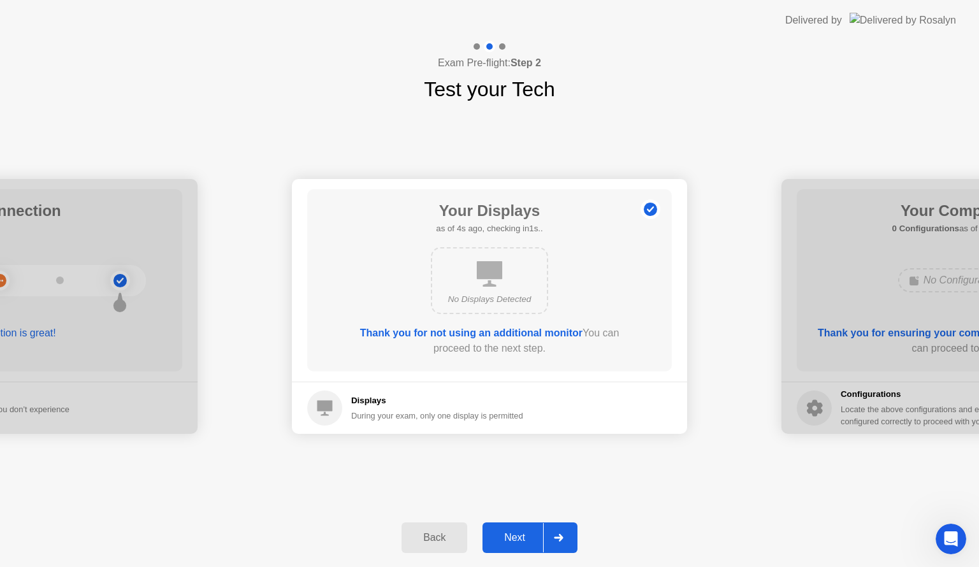
click at [525, 540] on div "Next" at bounding box center [514, 537] width 57 height 11
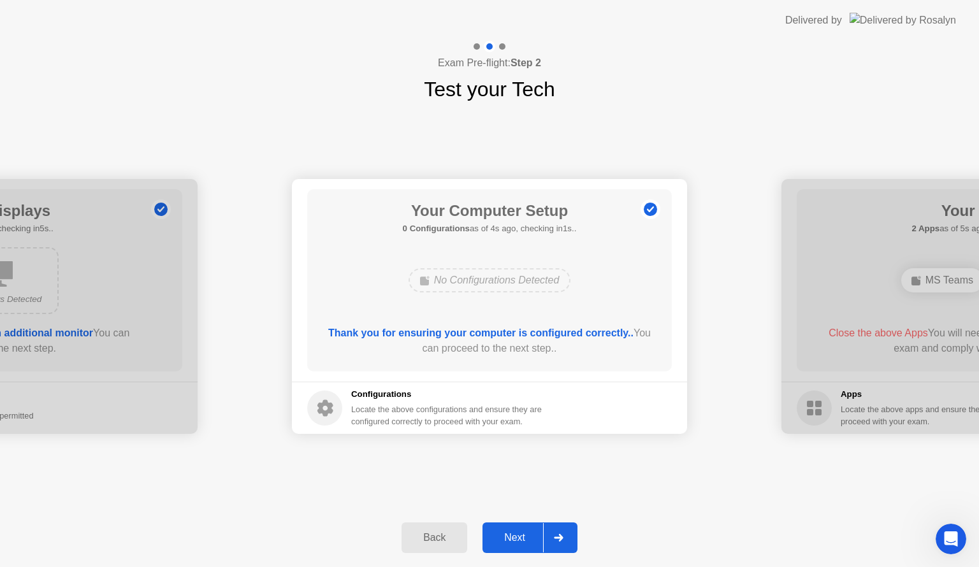
click at [527, 535] on div "Next" at bounding box center [514, 537] width 57 height 11
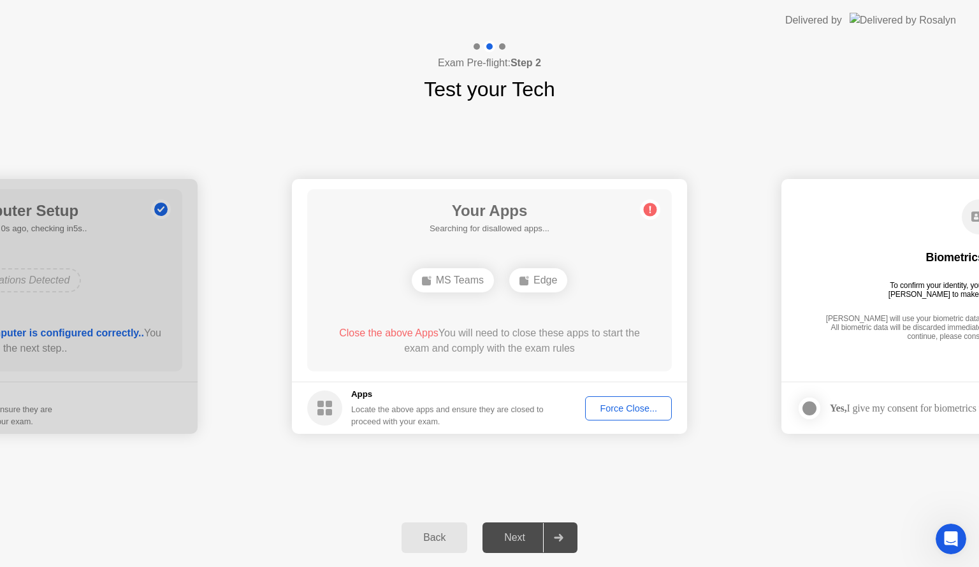
click at [471, 280] on div "MS Teams" at bounding box center [453, 280] width 82 height 24
drag, startPoint x: 530, startPoint y: 277, endPoint x: 541, endPoint y: 280, distance: 11.3
click at [531, 277] on div "Edge" at bounding box center [538, 280] width 58 height 24
click at [375, 336] on span "Close the above Apps" at bounding box center [388, 333] width 99 height 11
click at [631, 410] on div "Force Close..." at bounding box center [628, 408] width 78 height 10
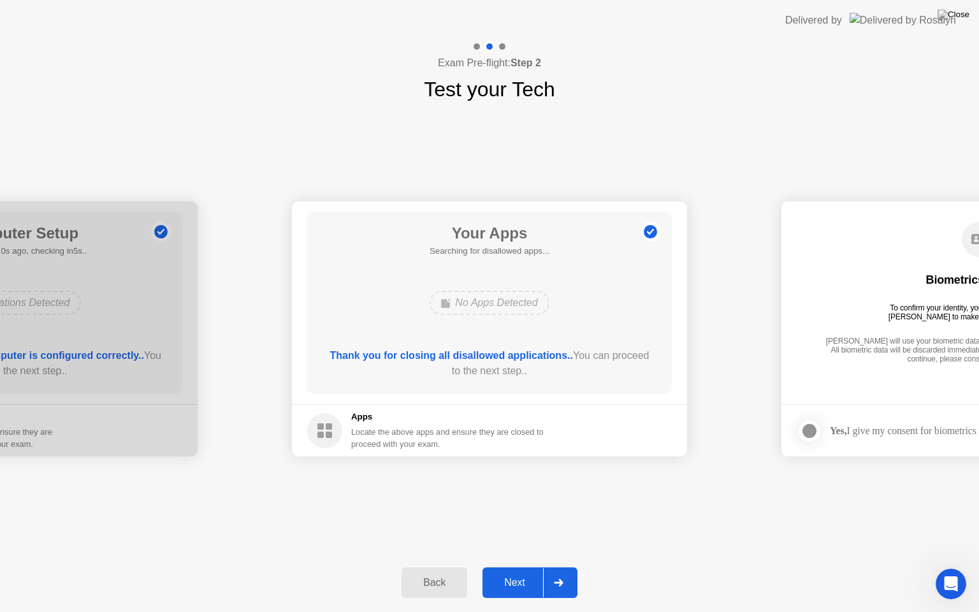
click at [515, 567] on div "Next" at bounding box center [514, 582] width 57 height 11
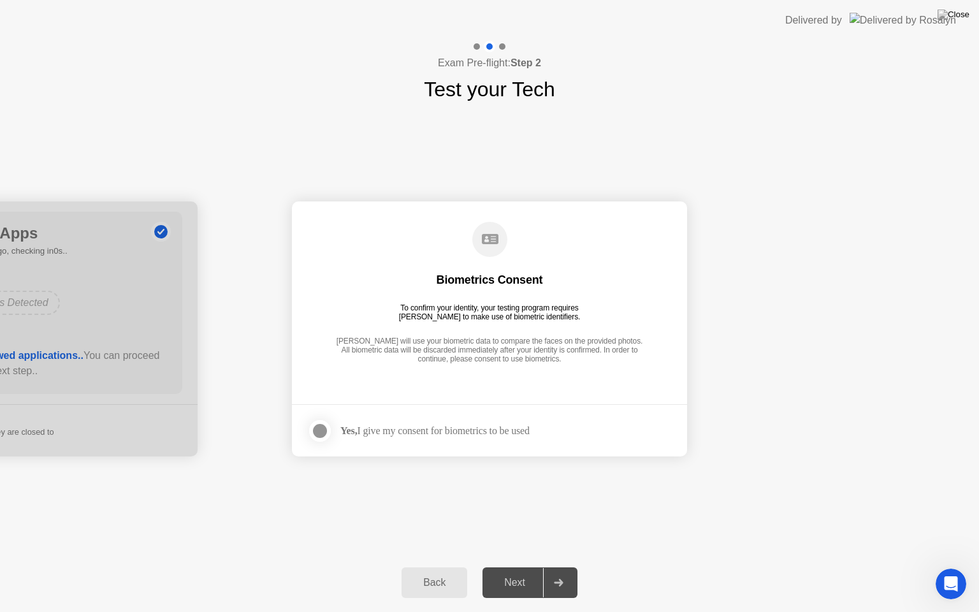
click at [319, 433] on div at bounding box center [319, 430] width 15 height 15
click at [560, 567] on icon at bounding box center [559, 583] width 10 height 8
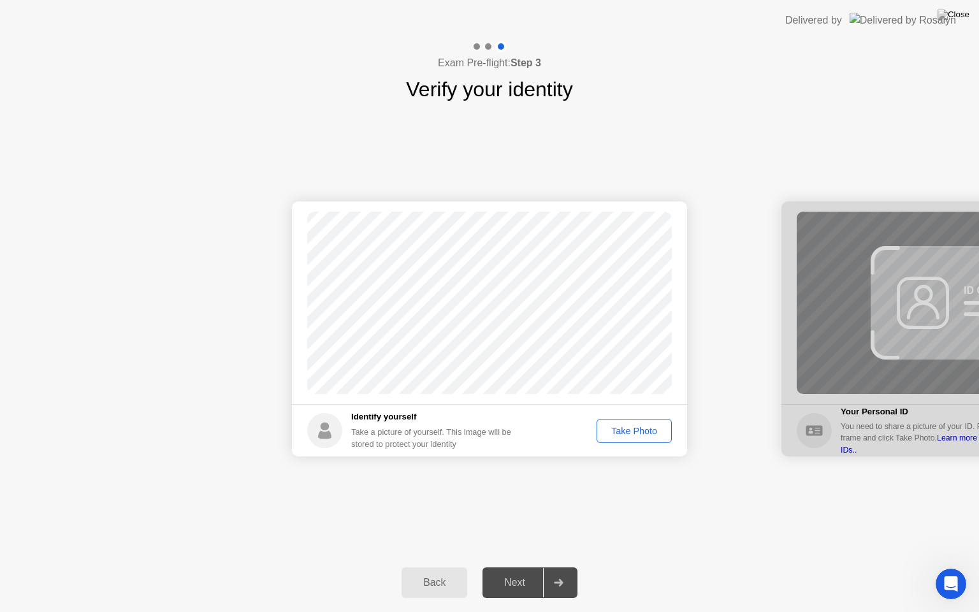
click at [623, 430] on div "Take Photo" at bounding box center [634, 431] width 66 height 10
click at [558, 567] on icon at bounding box center [558, 583] width 9 height 8
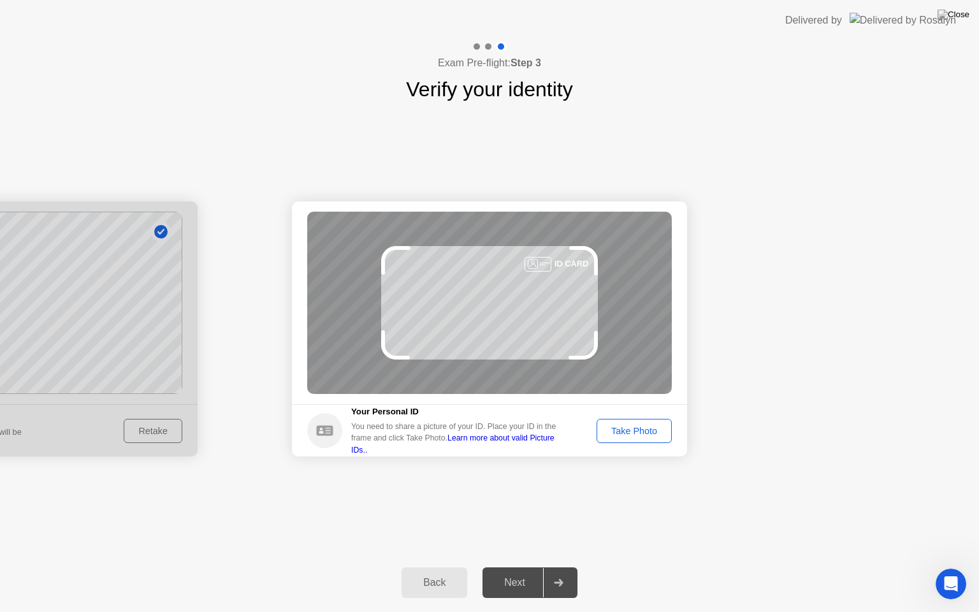
click at [642, 432] on div "Take Photo" at bounding box center [634, 431] width 66 height 10
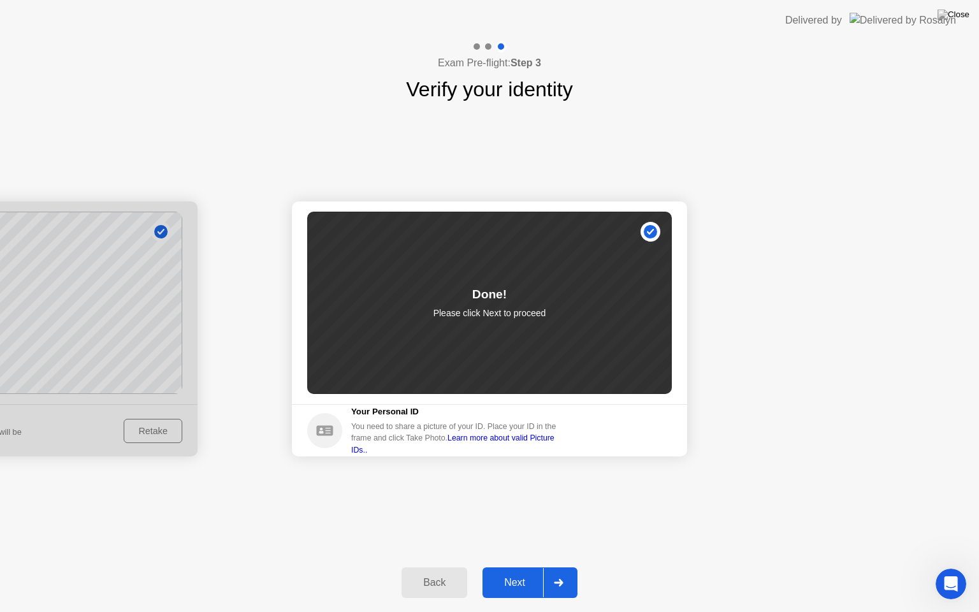
click at [526, 567] on div "Next" at bounding box center [514, 582] width 57 height 11
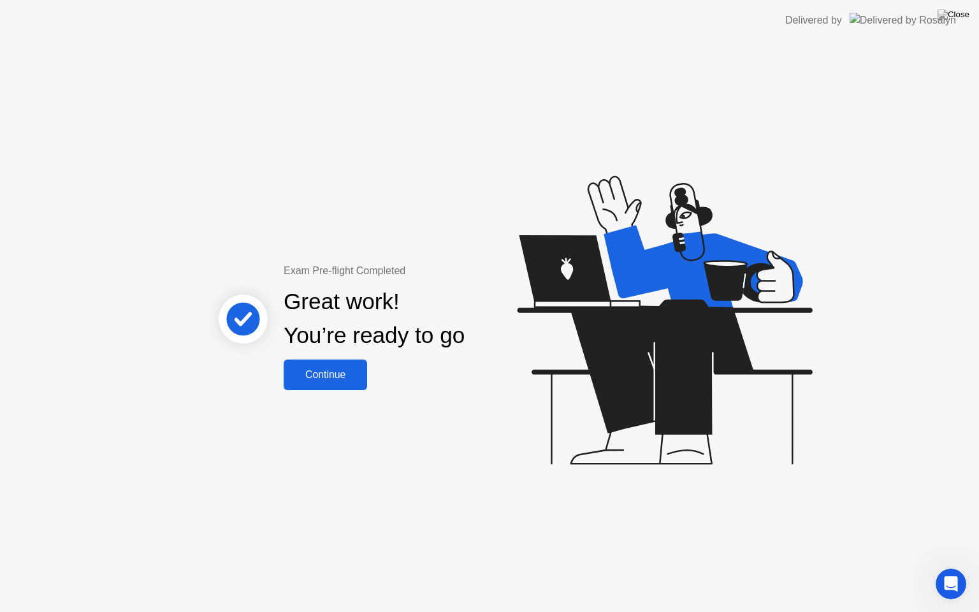
click at [314, 375] on div "Continue" at bounding box center [325, 374] width 76 height 11
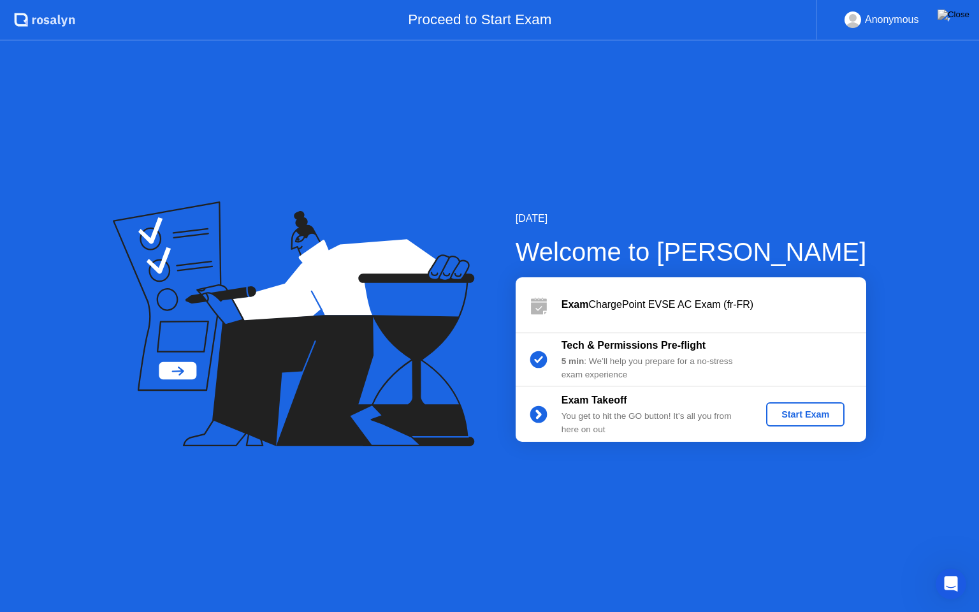
click at [907, 22] on div "Anonymous" at bounding box center [892, 19] width 54 height 17
click at [958, 18] on img at bounding box center [953, 15] width 32 height 10
click at [951, 17] on button at bounding box center [953, 14] width 38 height 17
click at [527, 23] on div "Proceed to Start Exam" at bounding box center [445, 20] width 741 height 41
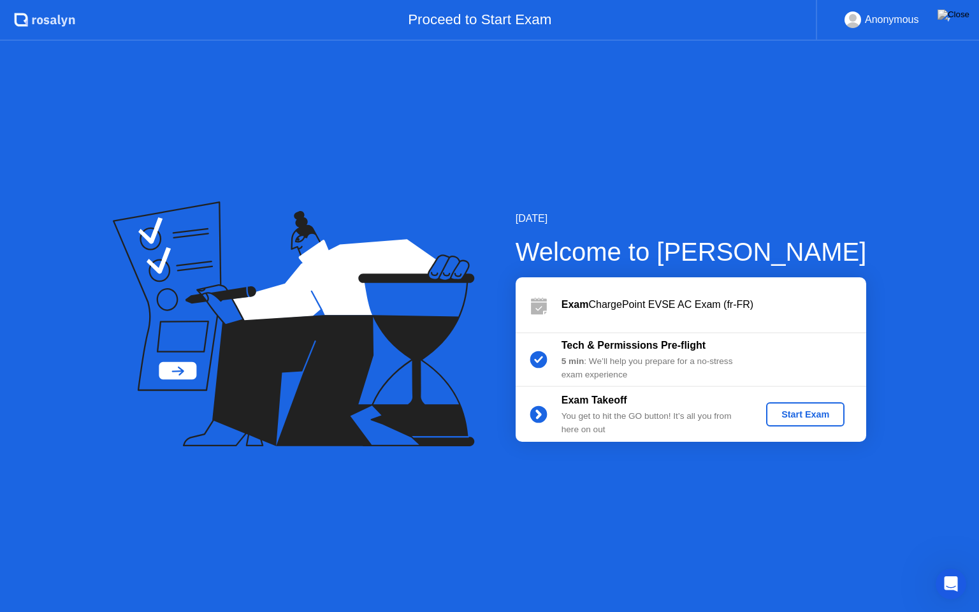
click at [879, 24] on div "Anonymous" at bounding box center [892, 19] width 54 height 17
click at [857, 22] on rect at bounding box center [852, 22] width 21 height 18
click at [862, 18] on div "Anonymous" at bounding box center [881, 19] width 75 height 17
click at [911, 20] on div "Anonymous" at bounding box center [892, 19] width 54 height 17
drag, startPoint x: 480, startPoint y: 10, endPoint x: 486, endPoint y: 15, distance: 7.7
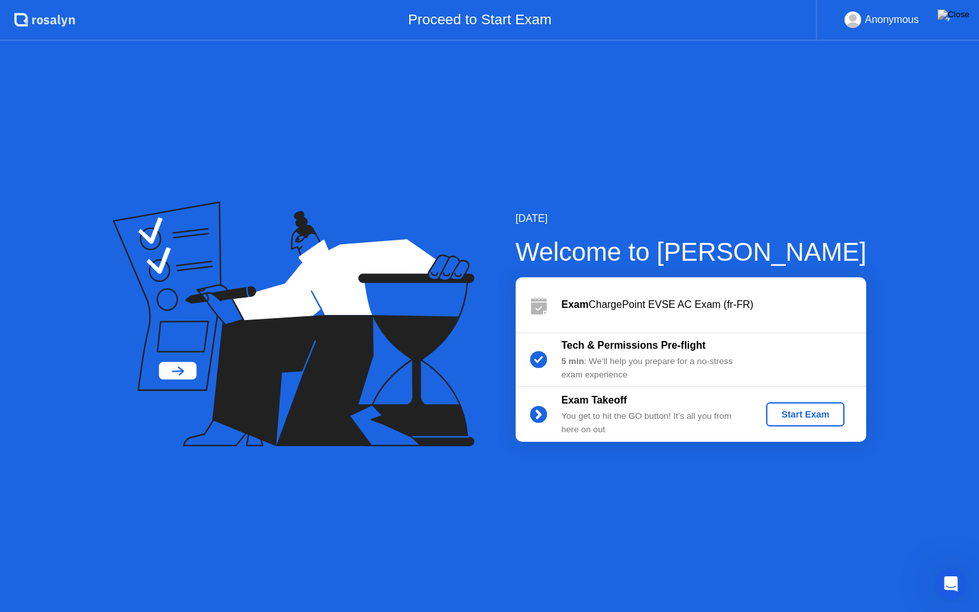
click at [480, 12] on div "Proceed to Start Exam" at bounding box center [445, 20] width 741 height 41
click at [59, 25] on icon ".st0{fill:#f0f8ff;} .st1{fill:#d4e3ff;} .st2{fill:#b4c2ff;} background" at bounding box center [44, 20] width 61 height 20
drag, startPoint x: 252, startPoint y: 62, endPoint x: 298, endPoint y: 65, distance: 46.0
drag, startPoint x: 375, startPoint y: 62, endPoint x: 612, endPoint y: 81, distance: 237.8
click at [189, 348] on icon at bounding box center [294, 323] width 362 height 245
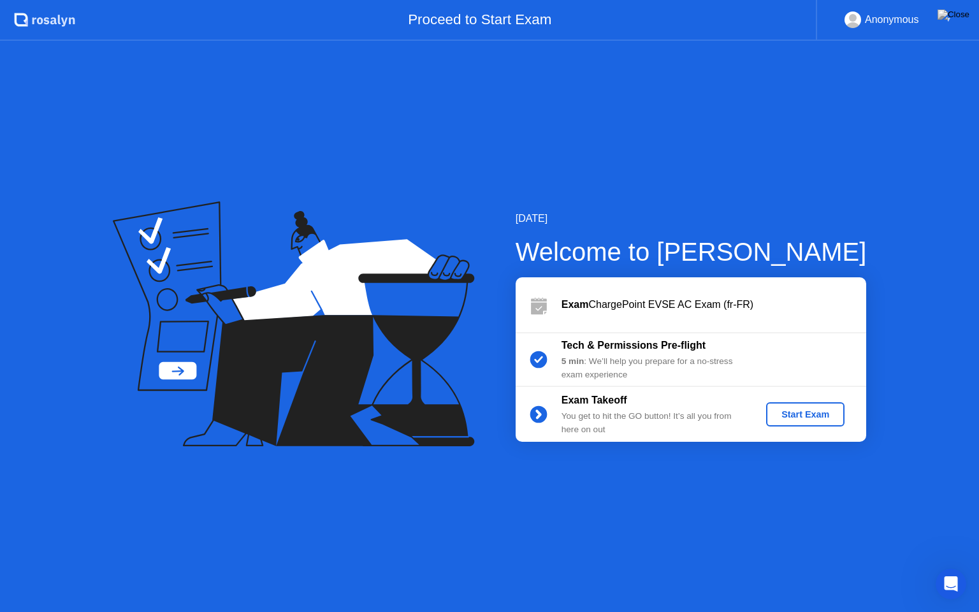
click at [189, 348] on icon at bounding box center [294, 323] width 362 height 245
click at [950, 17] on div "▼" at bounding box center [948, 19] width 6 height 17
click at [911, 19] on div "Anonymous" at bounding box center [892, 19] width 54 height 17
click at [854, 17] on circle at bounding box center [853, 18] width 8 height 8
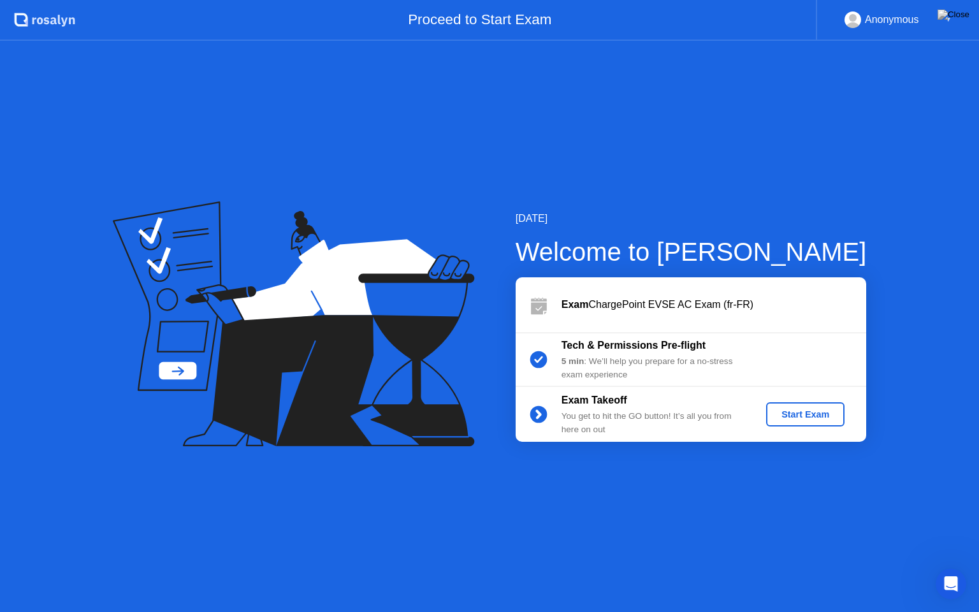
click at [854, 17] on circle at bounding box center [853, 18] width 8 height 8
click at [558, 27] on div "Proceed to Start Exam" at bounding box center [445, 20] width 741 height 41
click at [618, 567] on div "[DATE] Welcome to [PERSON_NAME] Exam ChargePoint EVSE AC Exam (fr-FR) Tech & Pe…" at bounding box center [489, 326] width 979 height 571
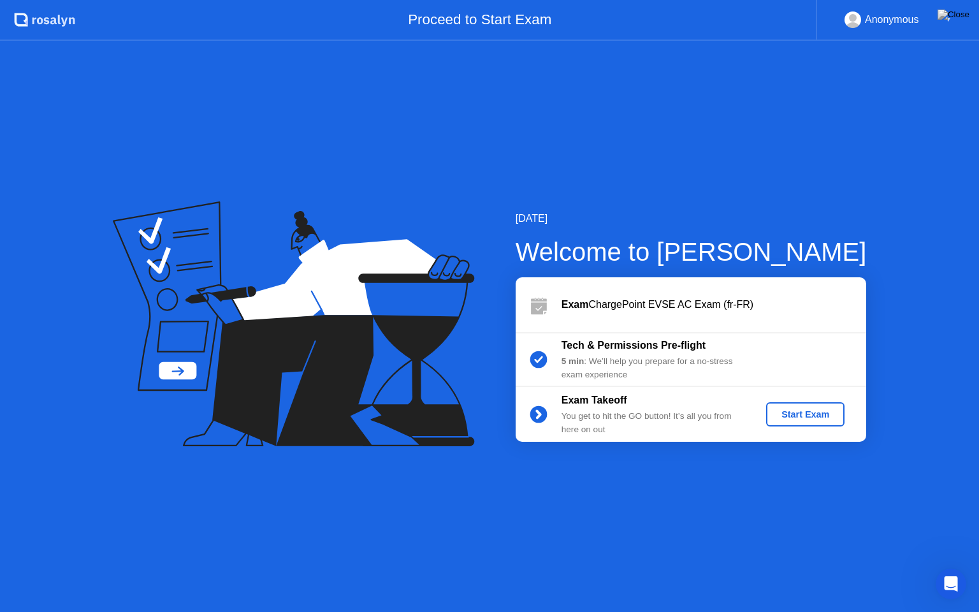
click at [803, 417] on div "Start Exam" at bounding box center [805, 414] width 68 height 10
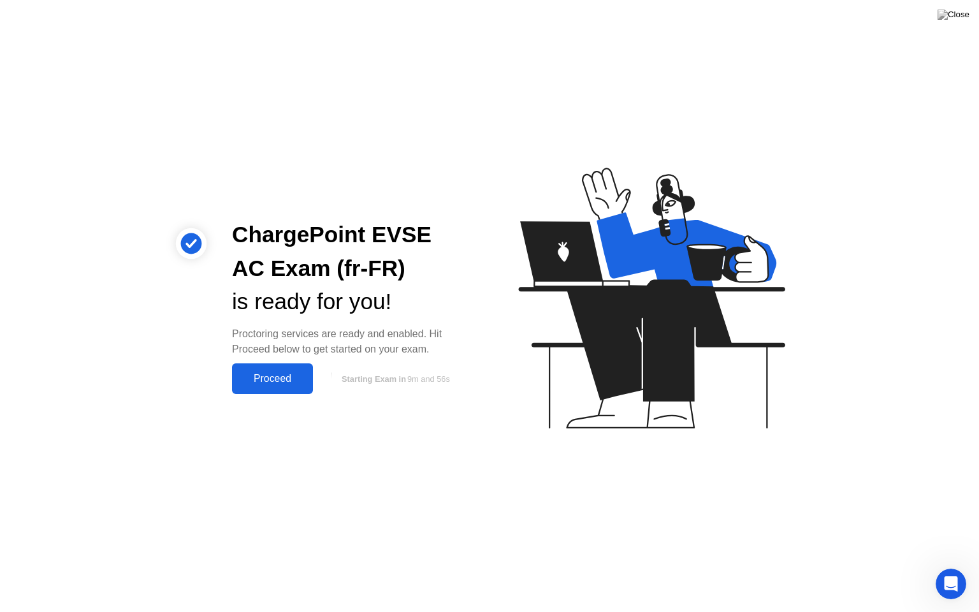
click at [270, 379] on div "Proceed" at bounding box center [272, 378] width 73 height 11
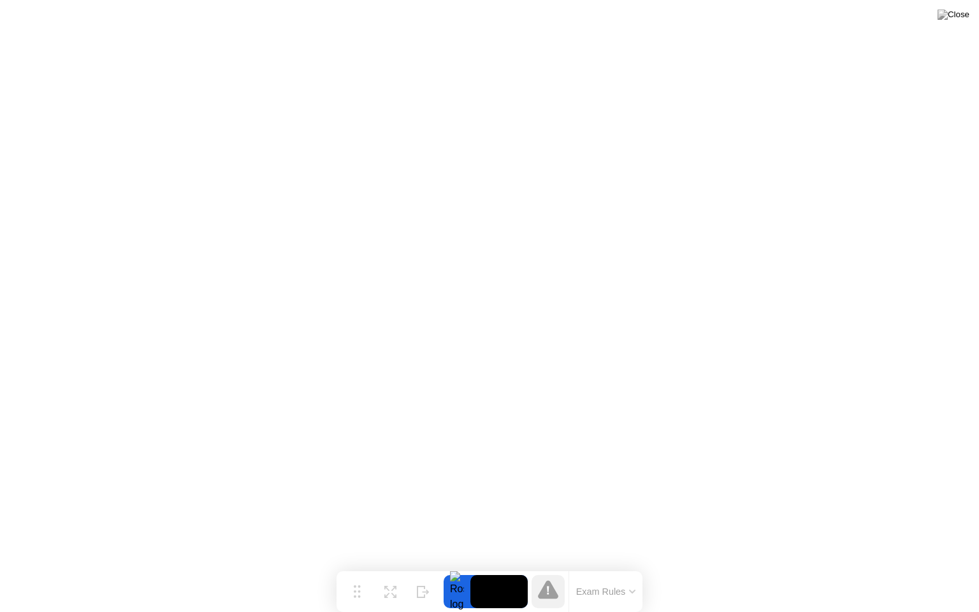
click at [602, 567] on button "Exam Rules" at bounding box center [606, 591] width 68 height 11
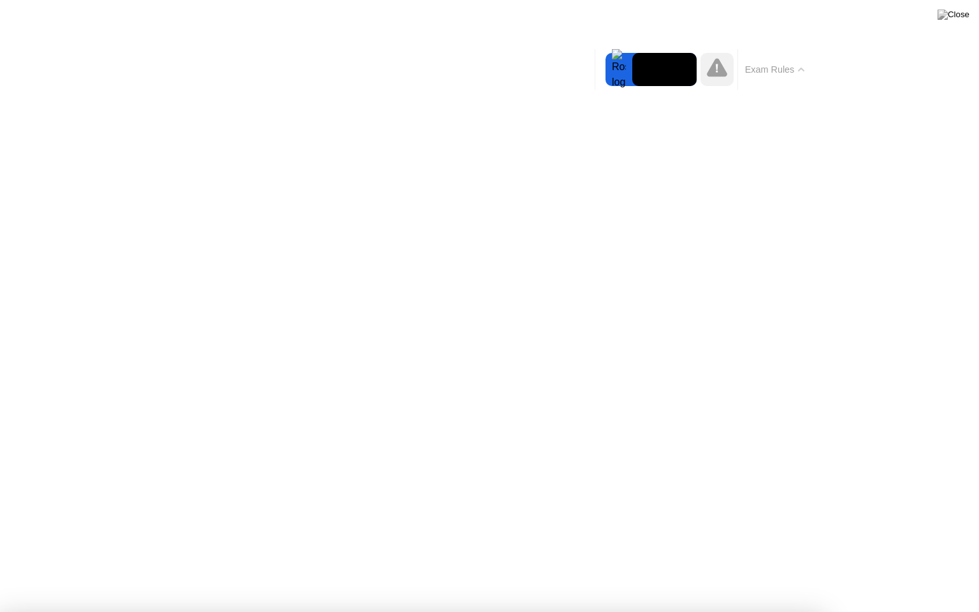
click at [801, 69] on icon at bounding box center [801, 70] width 6 height 4
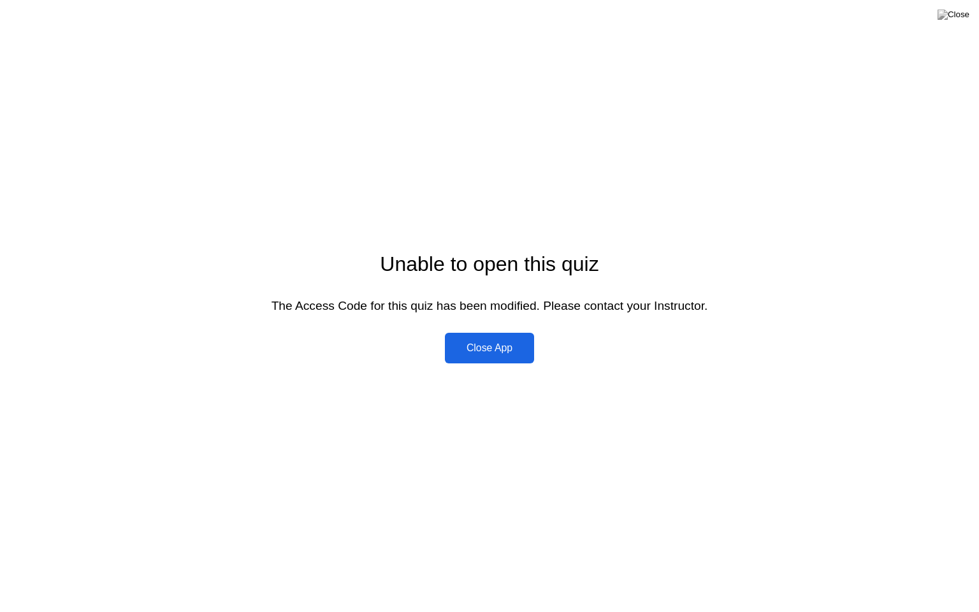
click at [492, 349] on div "Close App" at bounding box center [490, 347] width 82 height 11
